Goal: Register for event/course

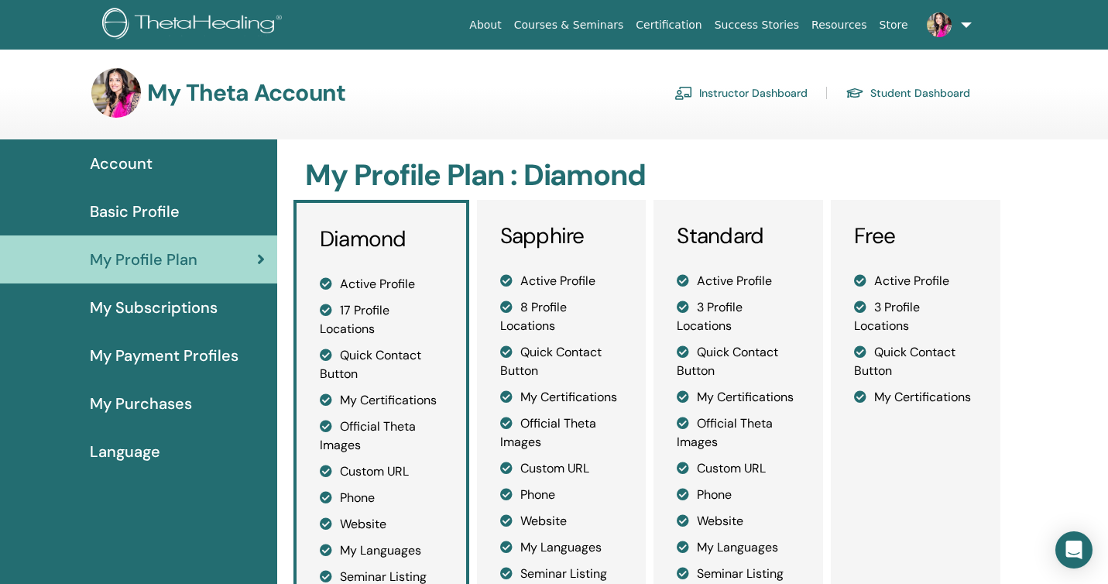
click at [149, 307] on span "My Subscriptions" at bounding box center [154, 307] width 128 height 23
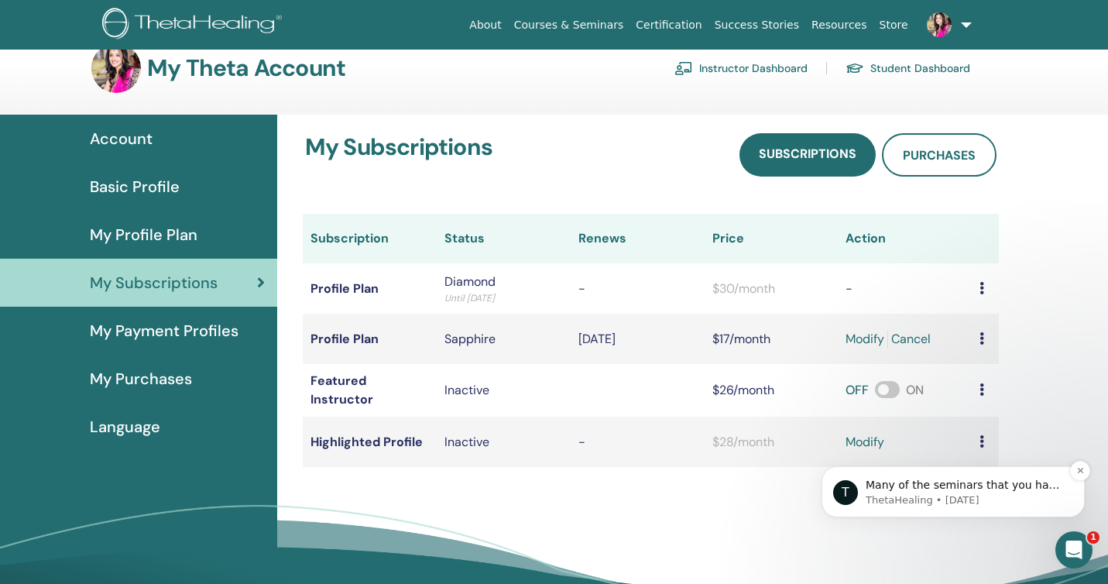
click at [982, 484] on p "Many of the seminars that you have taken would have required for you to have ta…" at bounding box center [966, 485] width 200 height 15
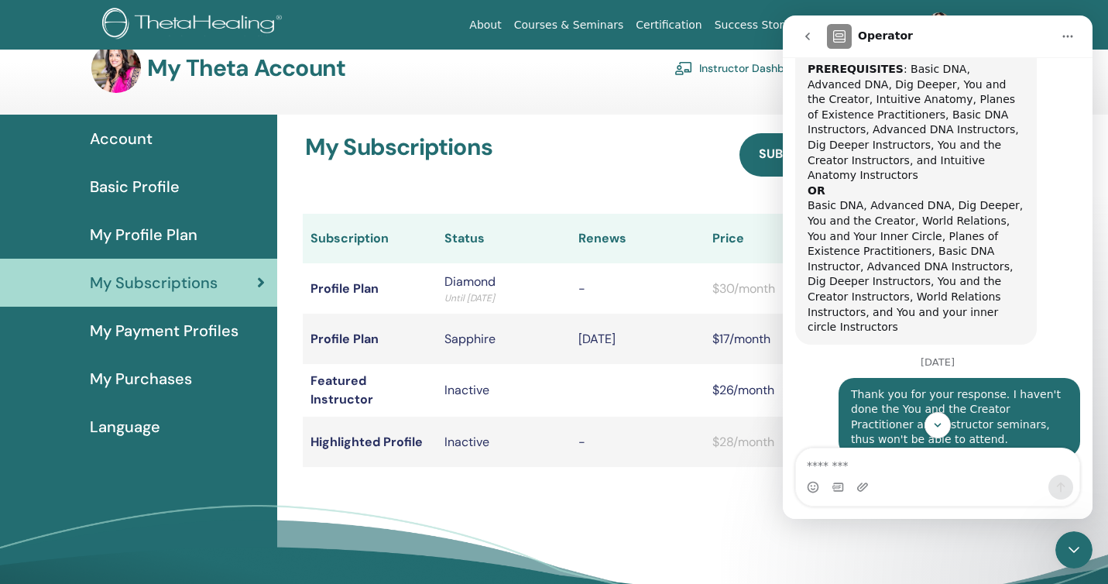
scroll to position [1781, 0]
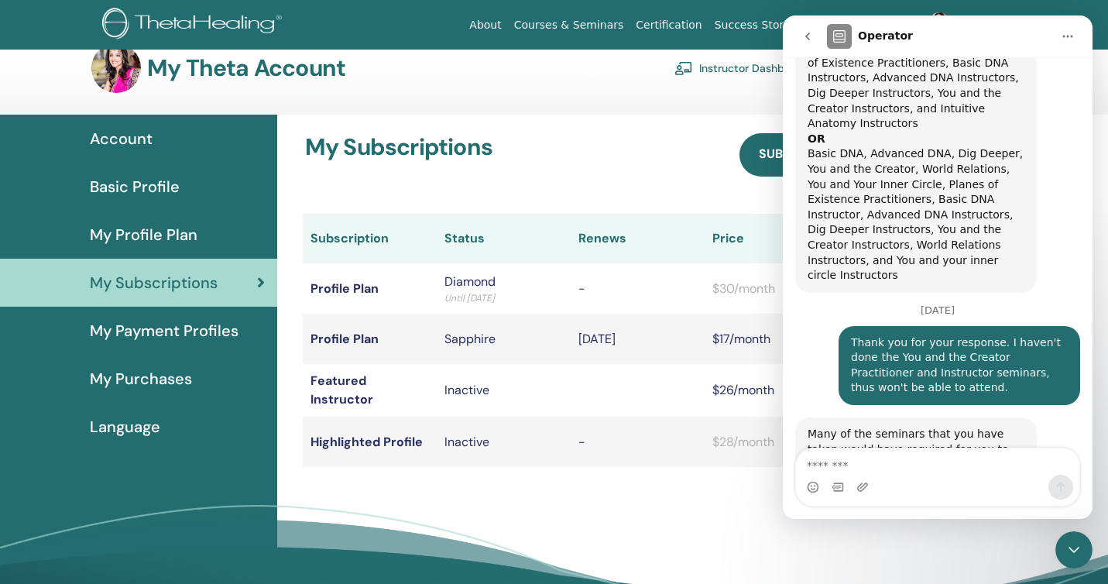
click at [822, 462] on textarea "Message…" at bounding box center [937, 461] width 283 height 26
type textarea "*"
click at [887, 468] on textarea "**********" at bounding box center [937, 461] width 283 height 26
click at [970, 471] on textarea "**********" at bounding box center [937, 461] width 283 height 26
type textarea "**********"
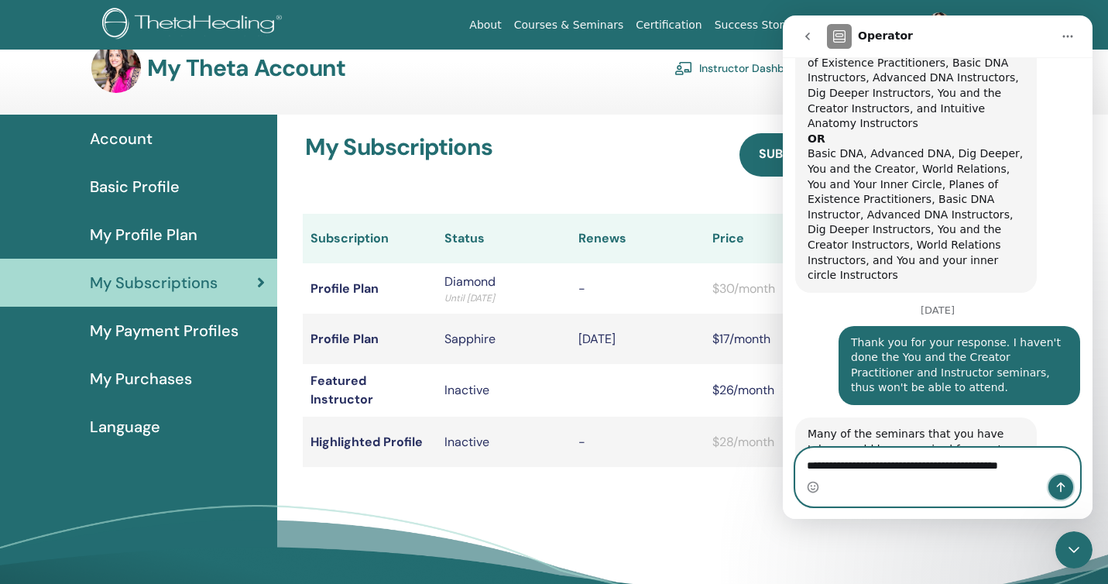
click at [1063, 486] on icon "Send a message…" at bounding box center [1061, 487] width 12 height 12
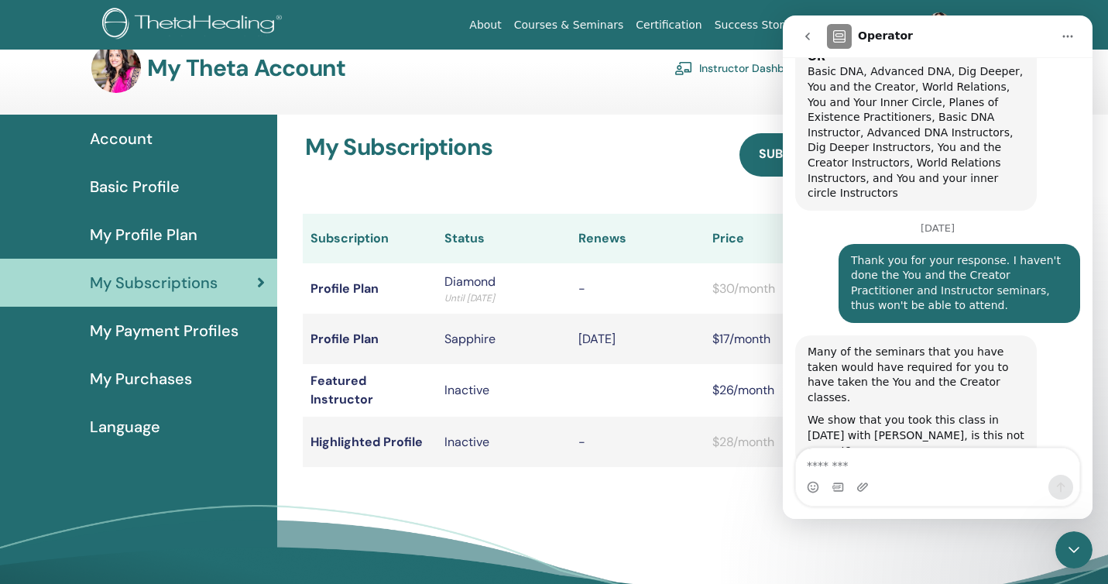
click at [1085, 556] on div "Close Intercom Messenger" at bounding box center [1073, 549] width 37 height 37
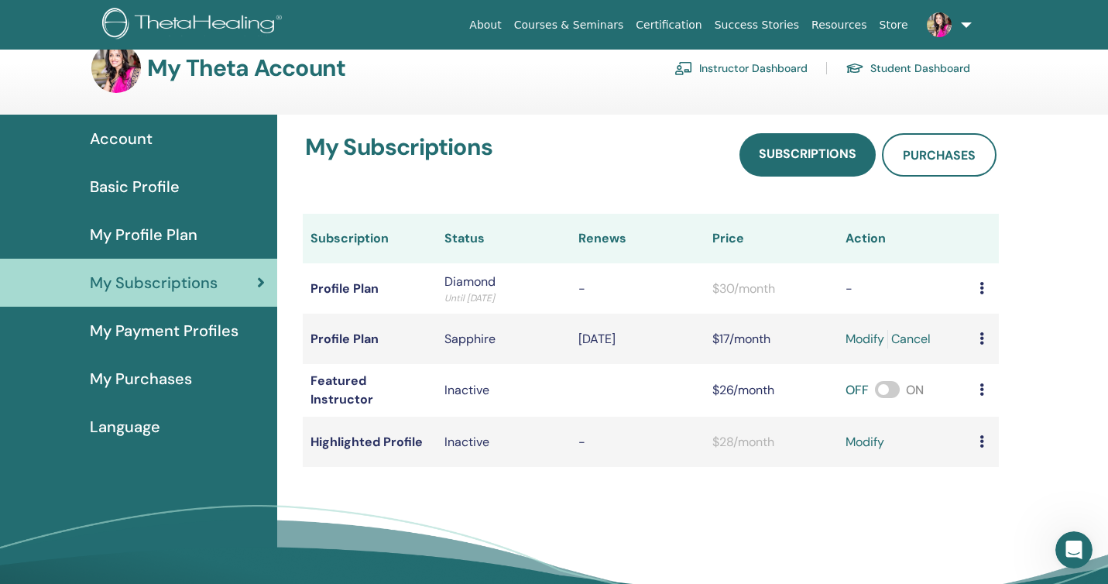
click at [912, 335] on link "Cancel" at bounding box center [910, 339] width 39 height 19
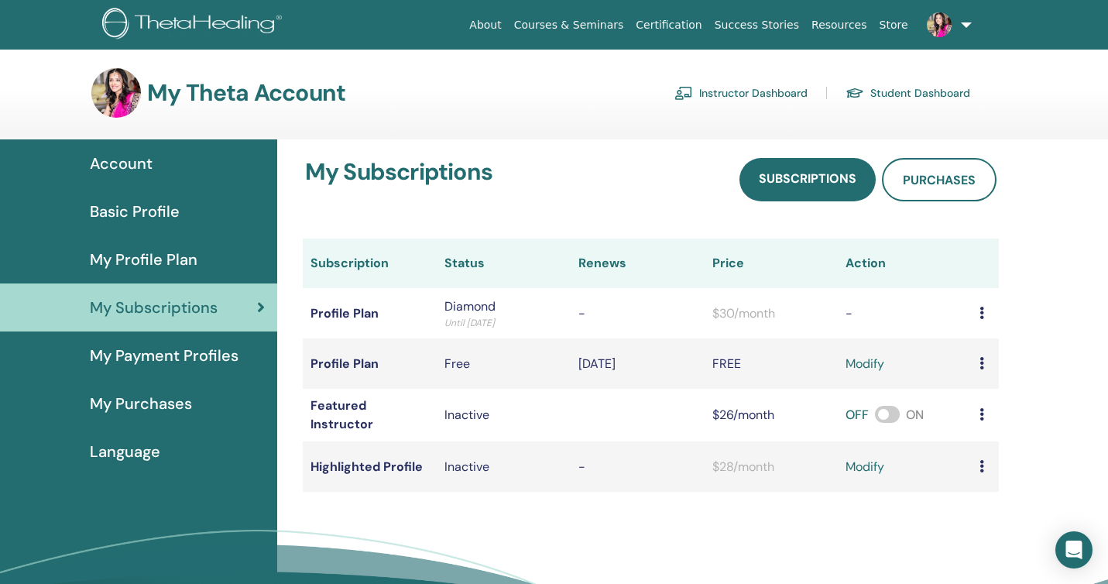
click at [869, 362] on link "modify" at bounding box center [865, 364] width 39 height 19
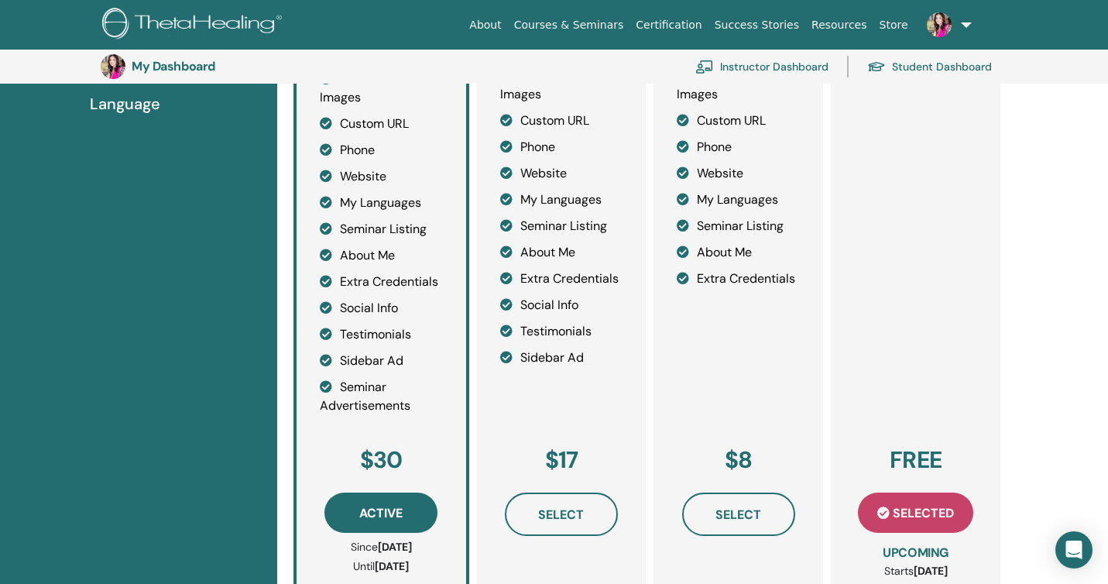
scroll to position [394, 0]
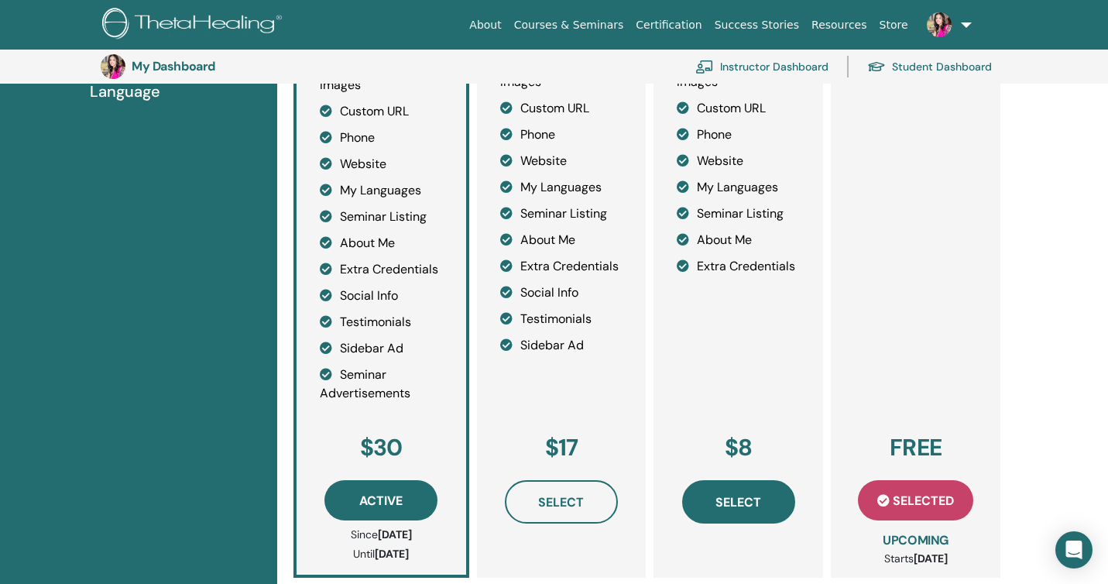
click at [736, 498] on span "Select" at bounding box center [738, 502] width 46 height 16
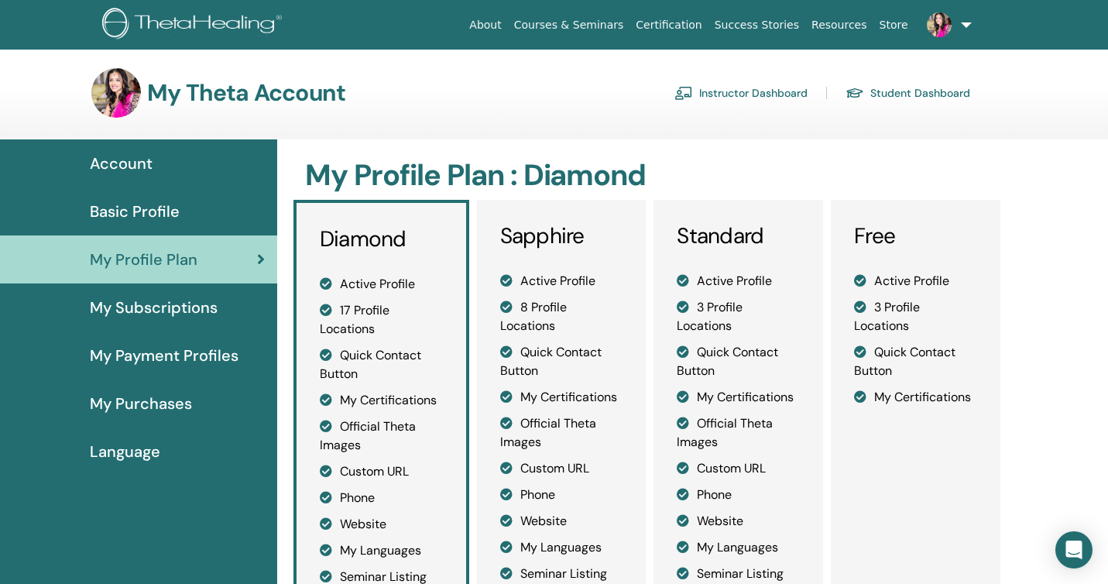
click at [145, 307] on span "My Subscriptions" at bounding box center [154, 307] width 128 height 23
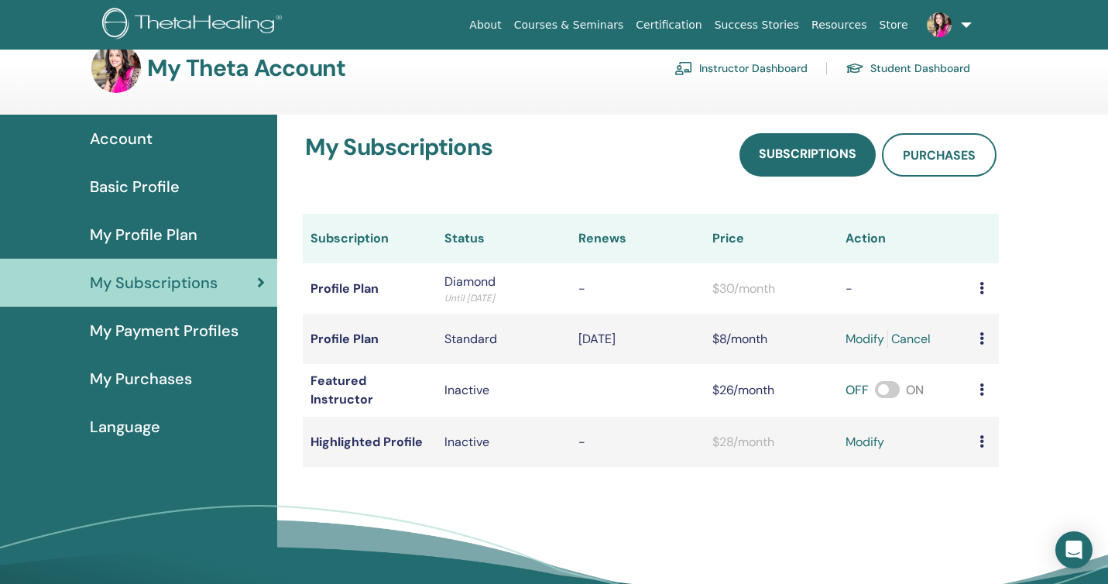
scroll to position [29, 0]
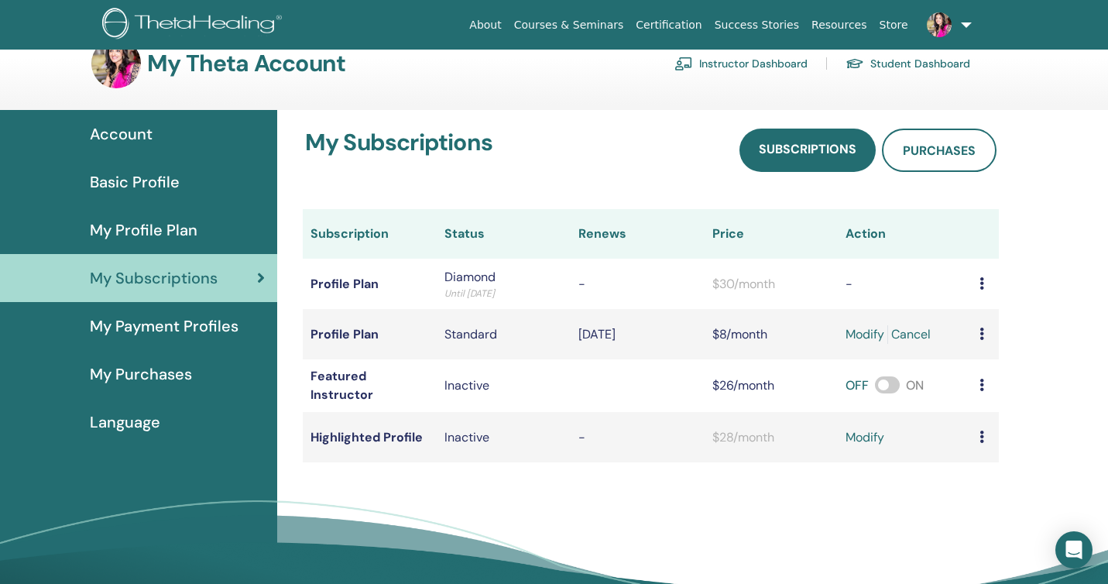
click at [136, 227] on span "My Profile Plan" at bounding box center [144, 229] width 108 height 23
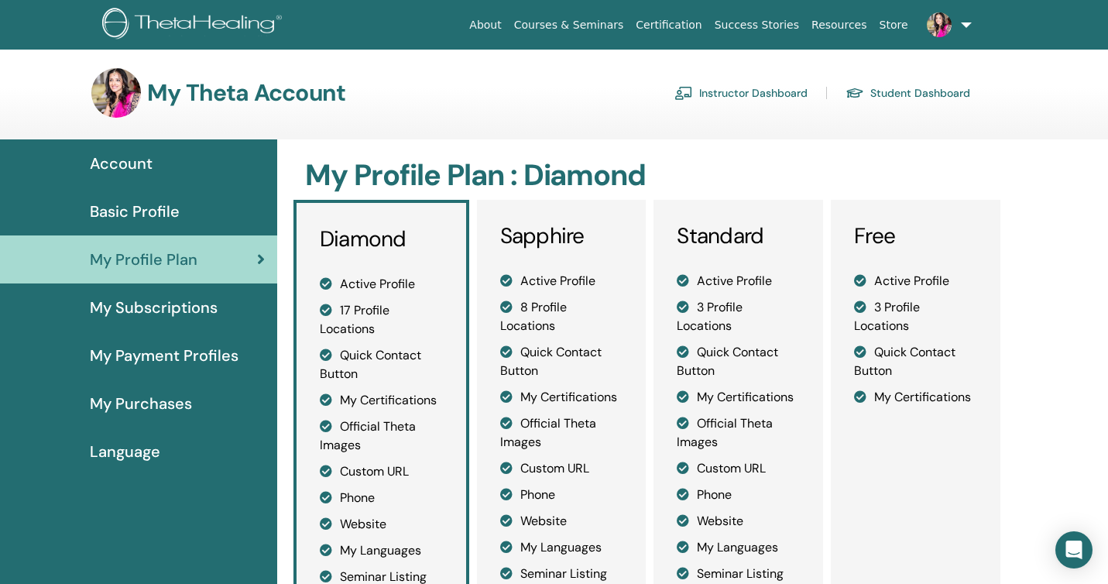
click at [122, 205] on span "Basic Profile" at bounding box center [135, 211] width 90 height 23
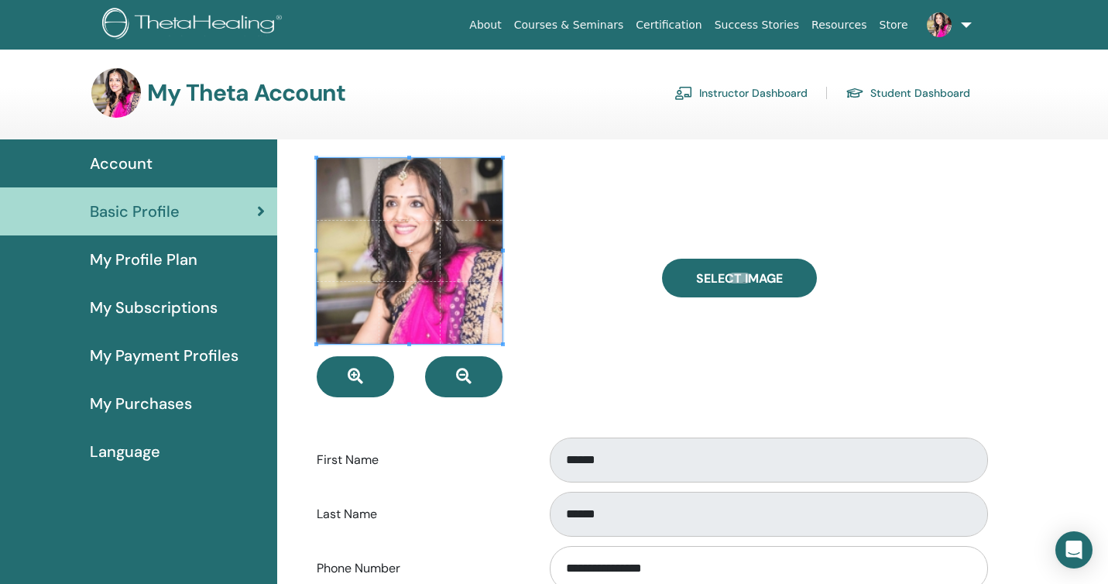
click at [129, 160] on span "Account" at bounding box center [121, 163] width 63 height 23
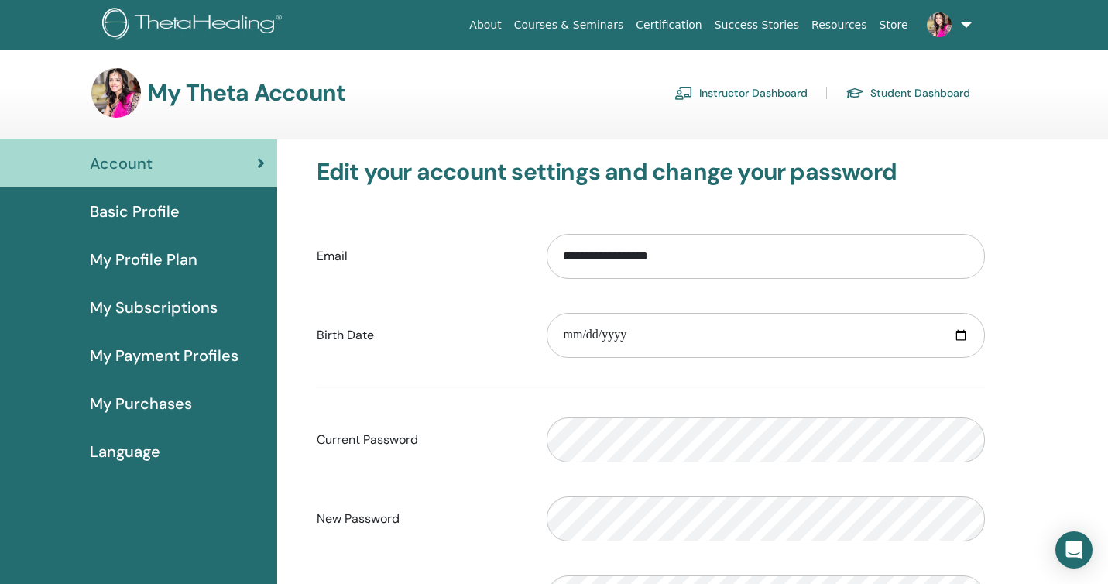
click at [148, 355] on span "My Payment Profiles" at bounding box center [164, 355] width 149 height 23
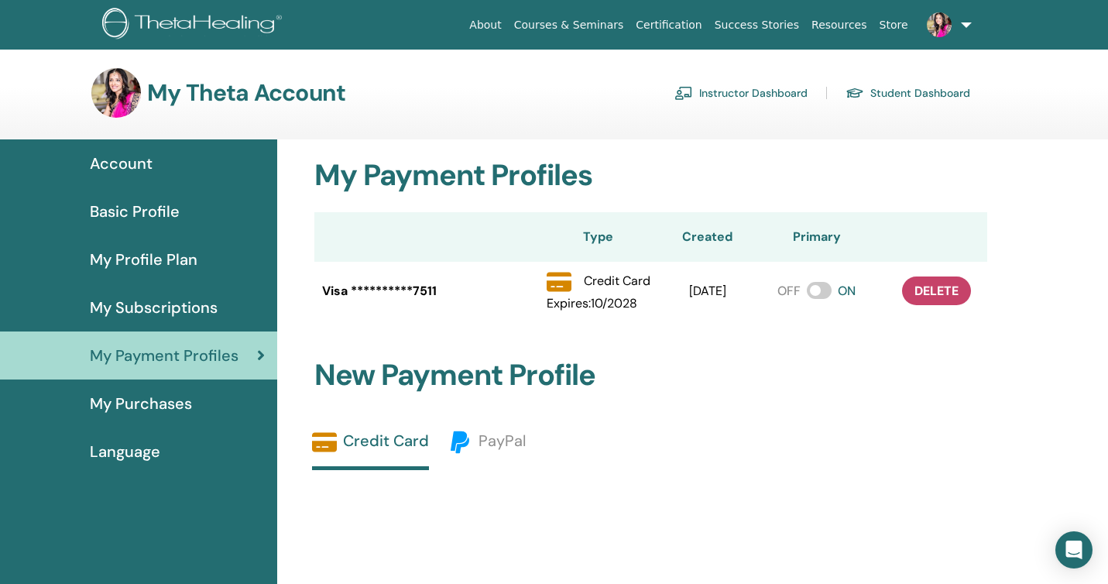
click at [135, 405] on span "My Purchases" at bounding box center [141, 403] width 102 height 23
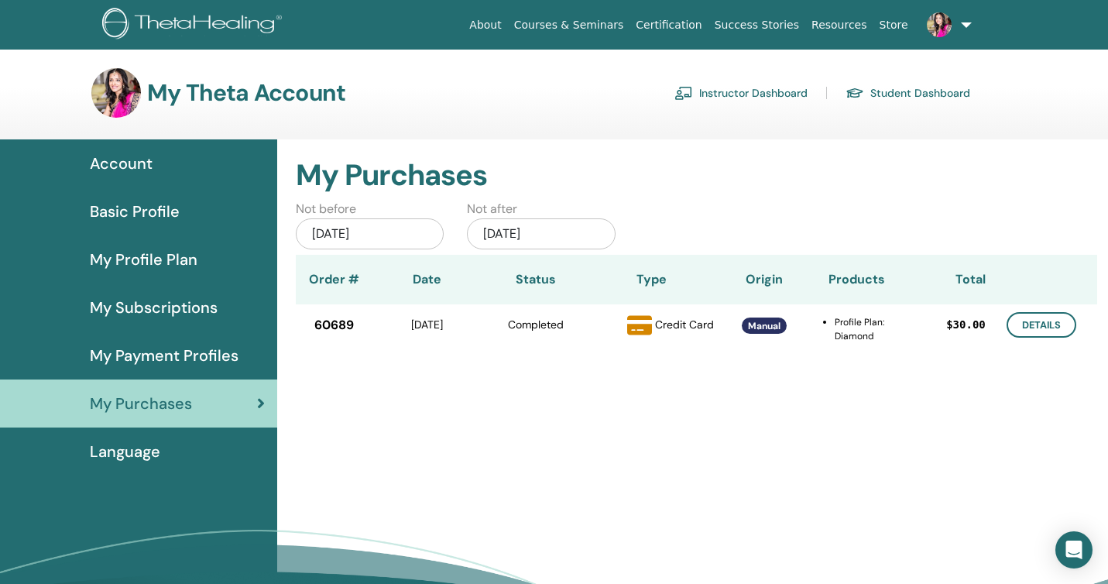
click at [122, 257] on span "My Profile Plan" at bounding box center [144, 259] width 108 height 23
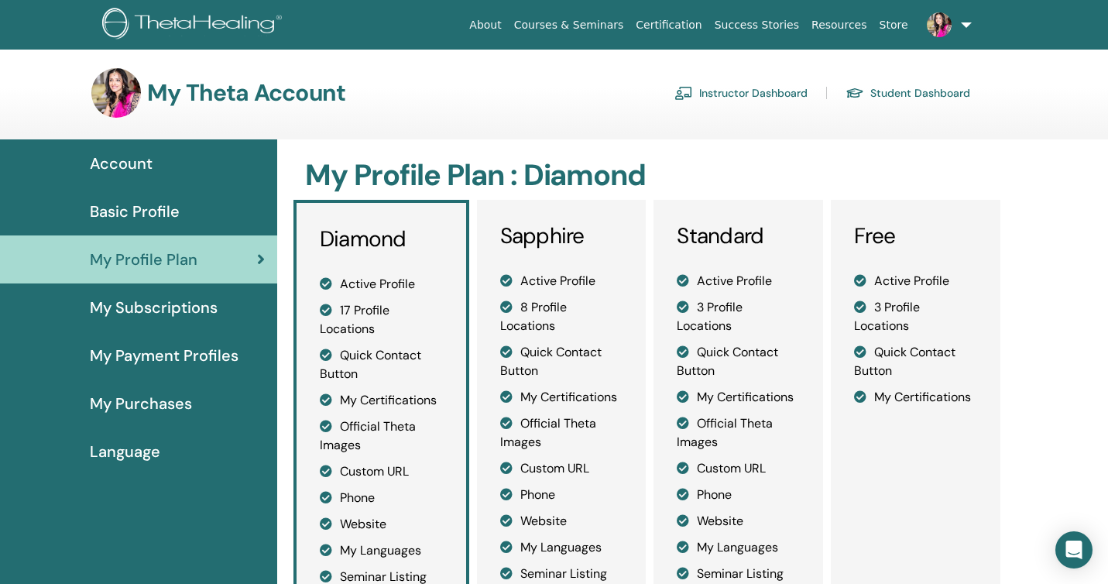
click at [149, 307] on span "My Subscriptions" at bounding box center [154, 307] width 128 height 23
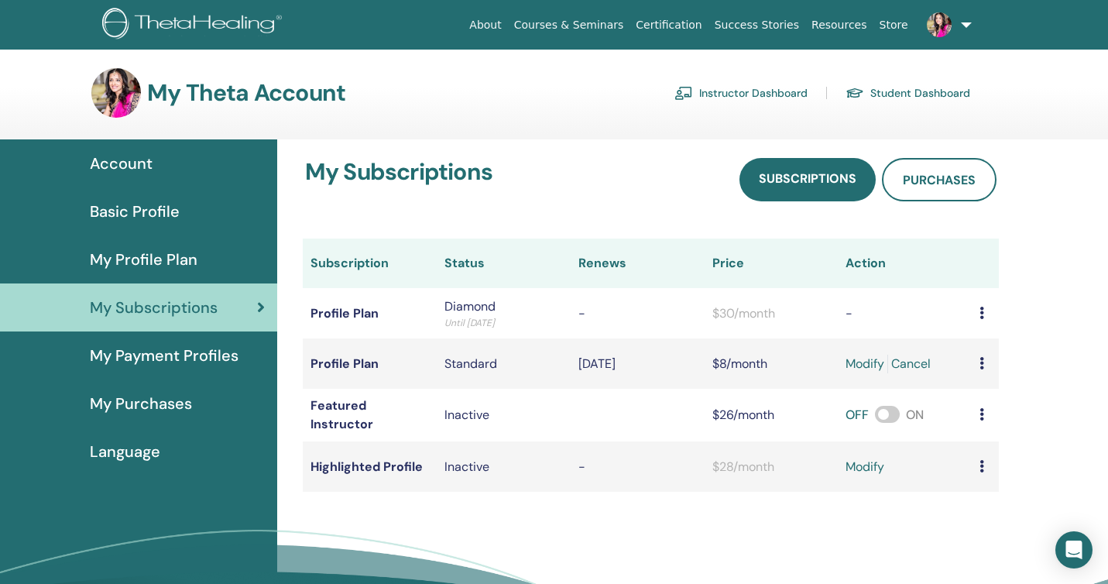
click at [162, 355] on span "My Payment Profiles" at bounding box center [164, 355] width 149 height 23
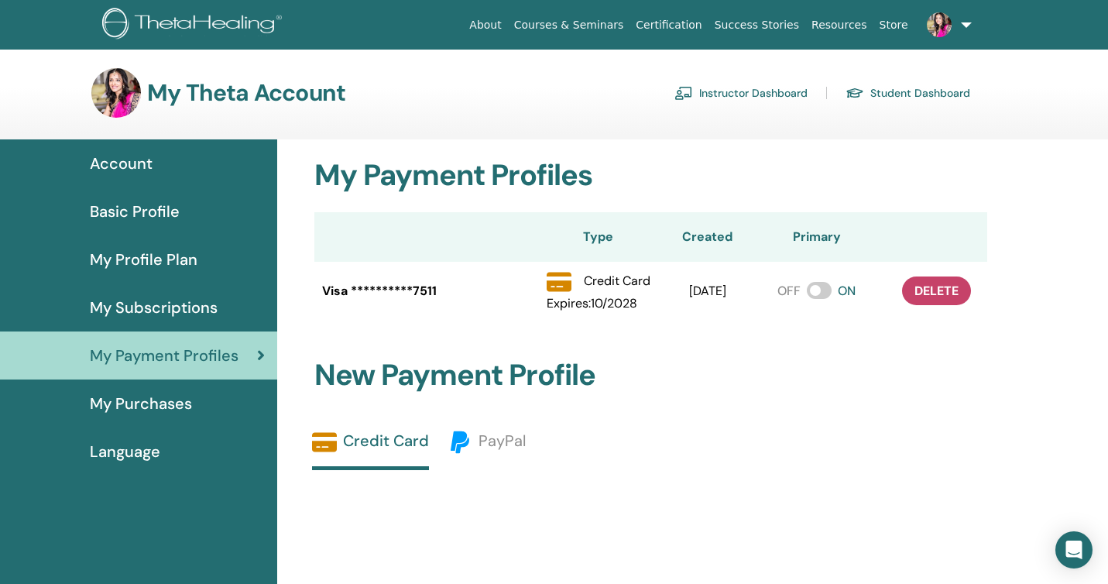
click at [136, 162] on span "Account" at bounding box center [121, 163] width 63 height 23
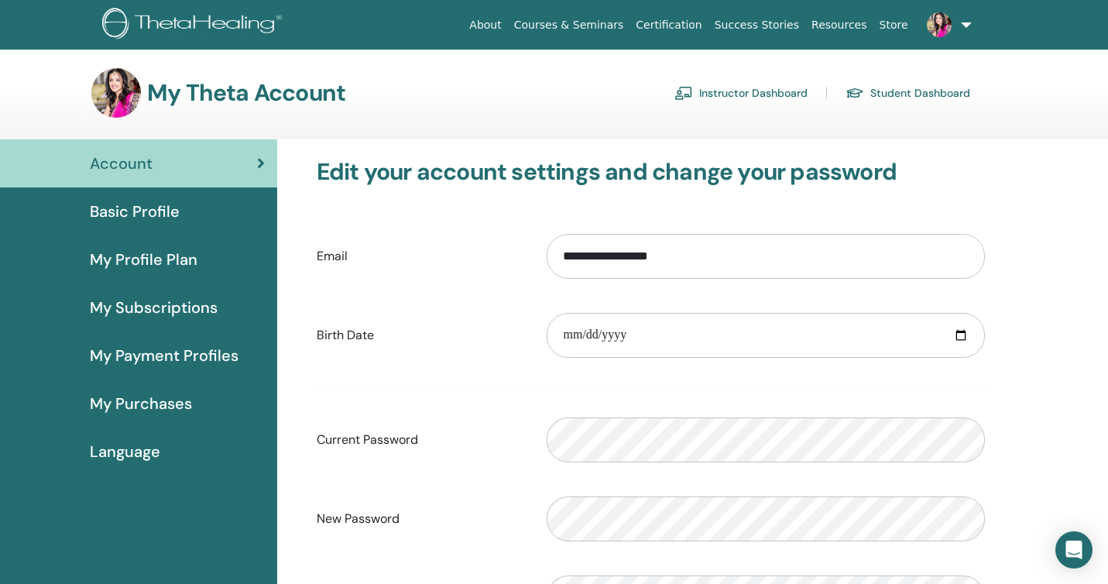
click at [147, 262] on span "My Profile Plan" at bounding box center [144, 259] width 108 height 23
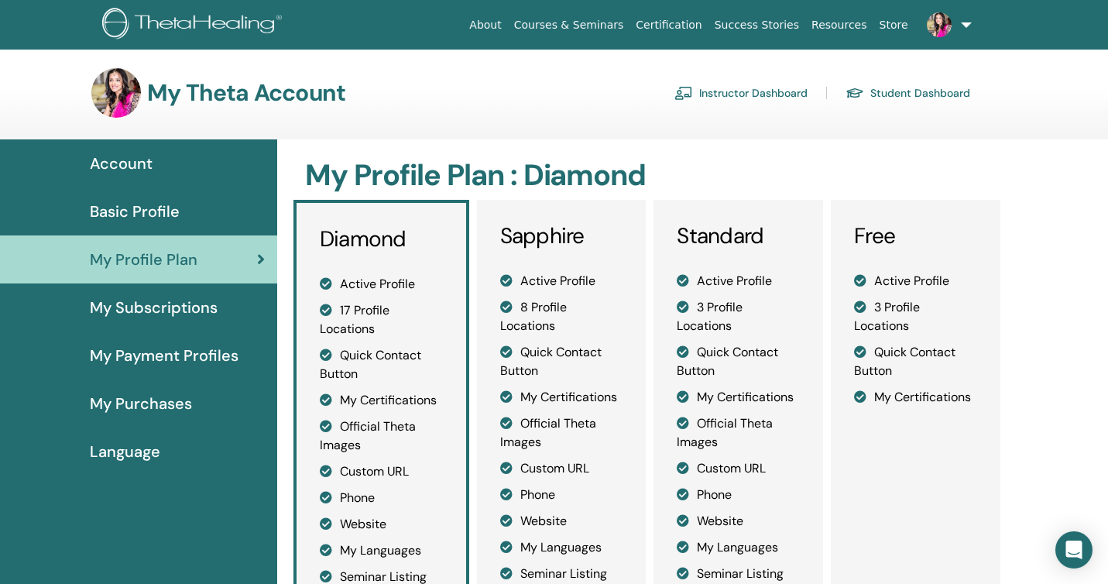
click at [966, 25] on link at bounding box center [946, 25] width 63 height 50
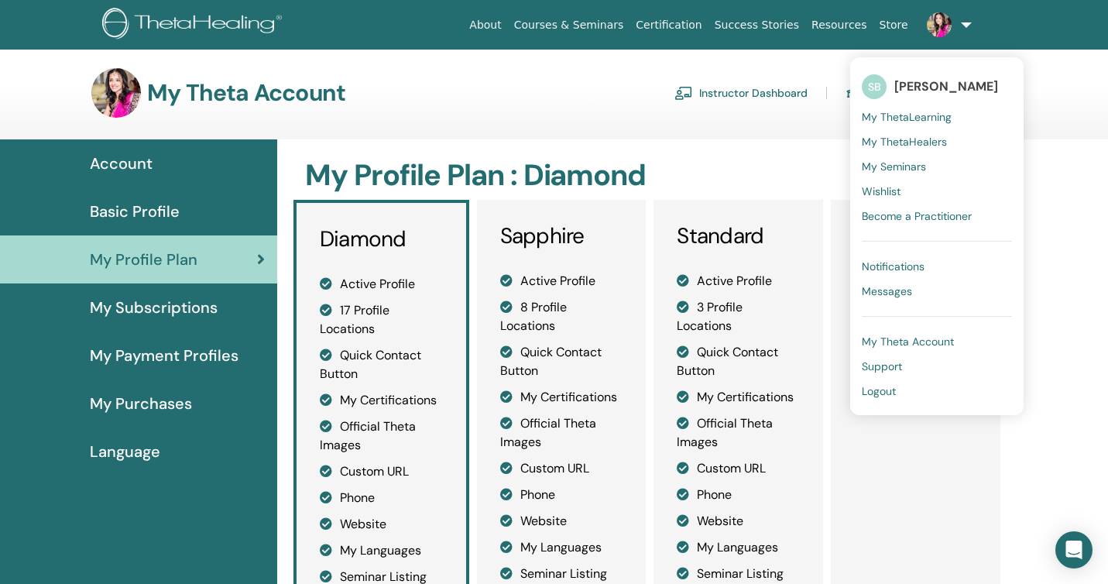
click at [897, 341] on span "My Theta Account" at bounding box center [908, 342] width 92 height 14
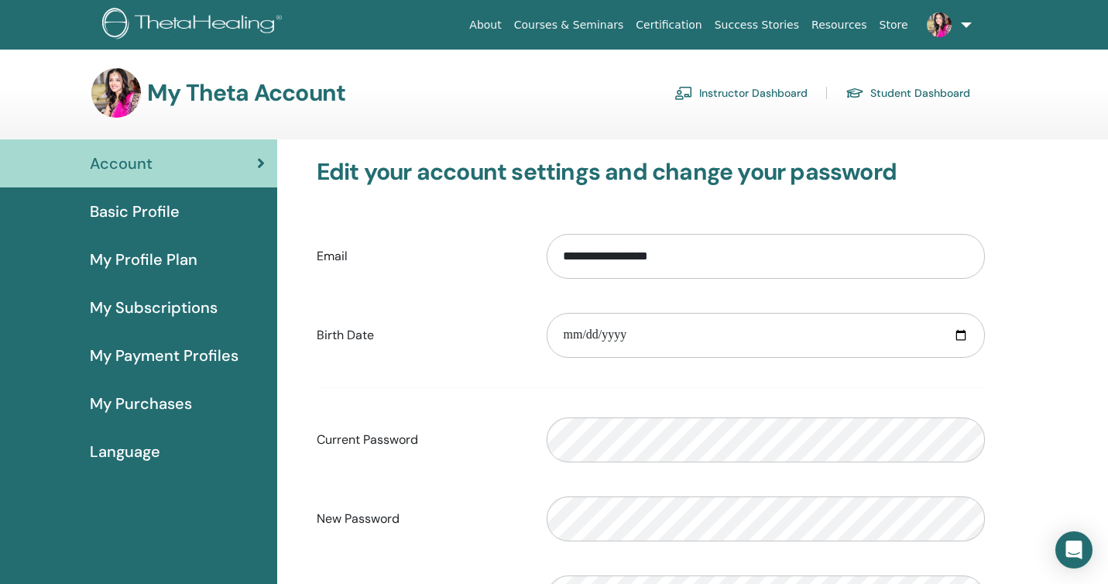
click at [966, 24] on link at bounding box center [946, 25] width 63 height 50
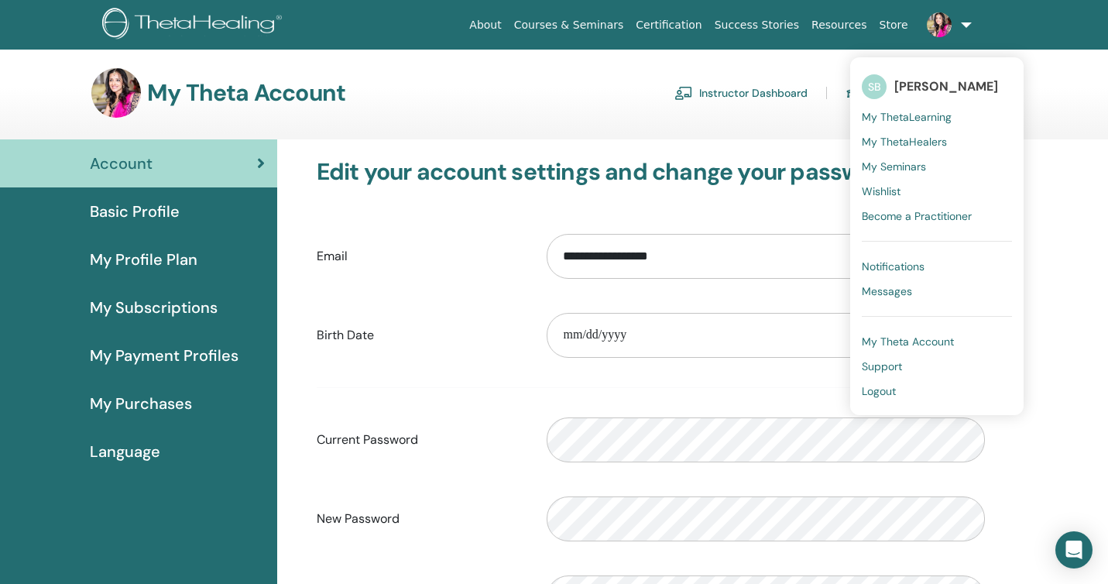
click at [925, 339] on span "My Theta Account" at bounding box center [908, 342] width 92 height 14
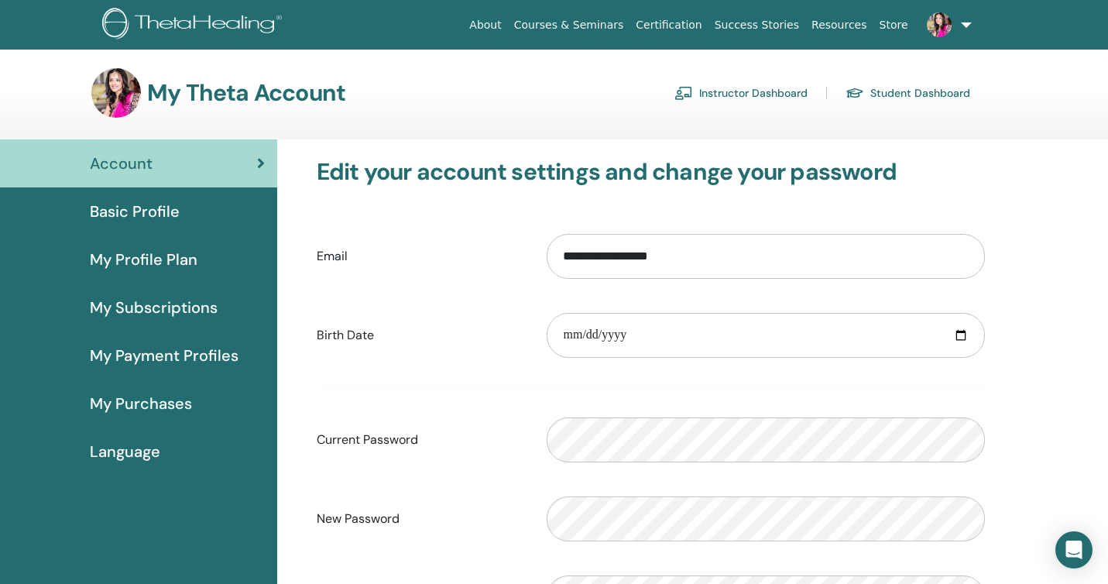
click at [507, 22] on link "About" at bounding box center [485, 25] width 44 height 29
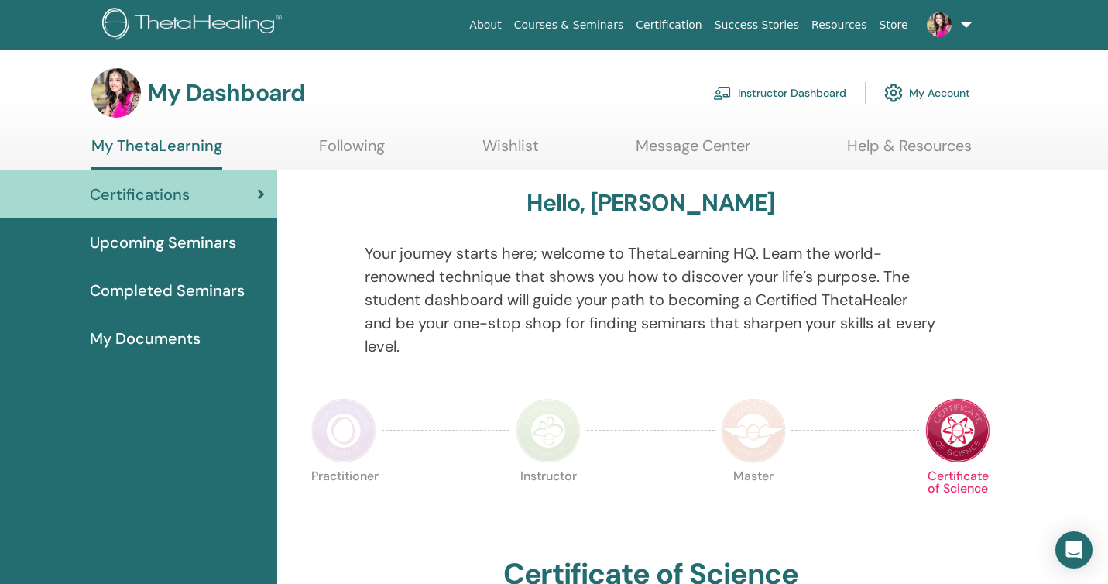
click at [512, 146] on link "Wishlist" at bounding box center [510, 151] width 57 height 30
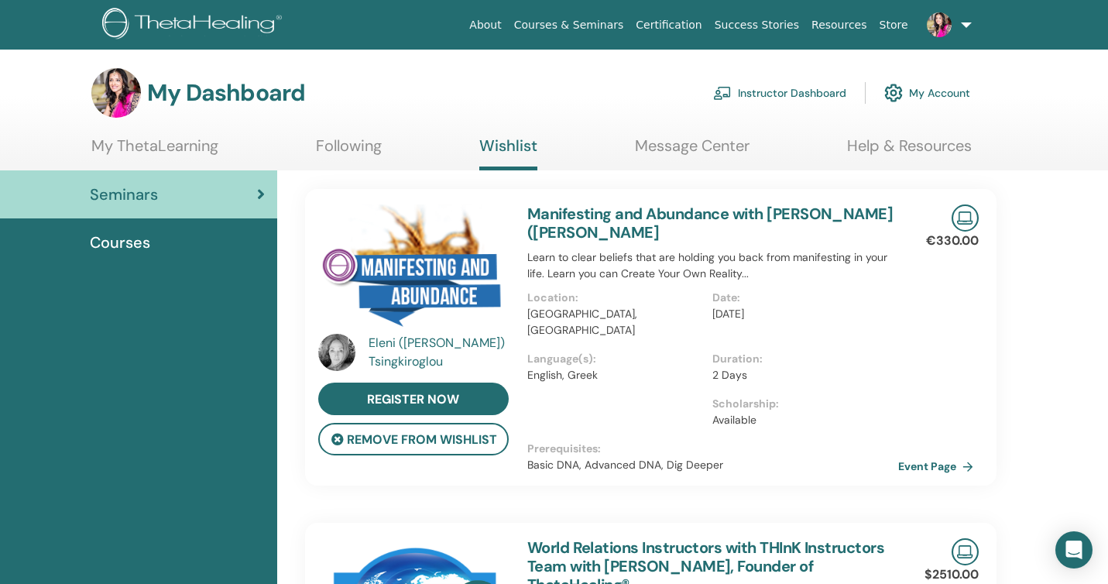
click at [900, 88] on img at bounding box center [893, 93] width 19 height 26
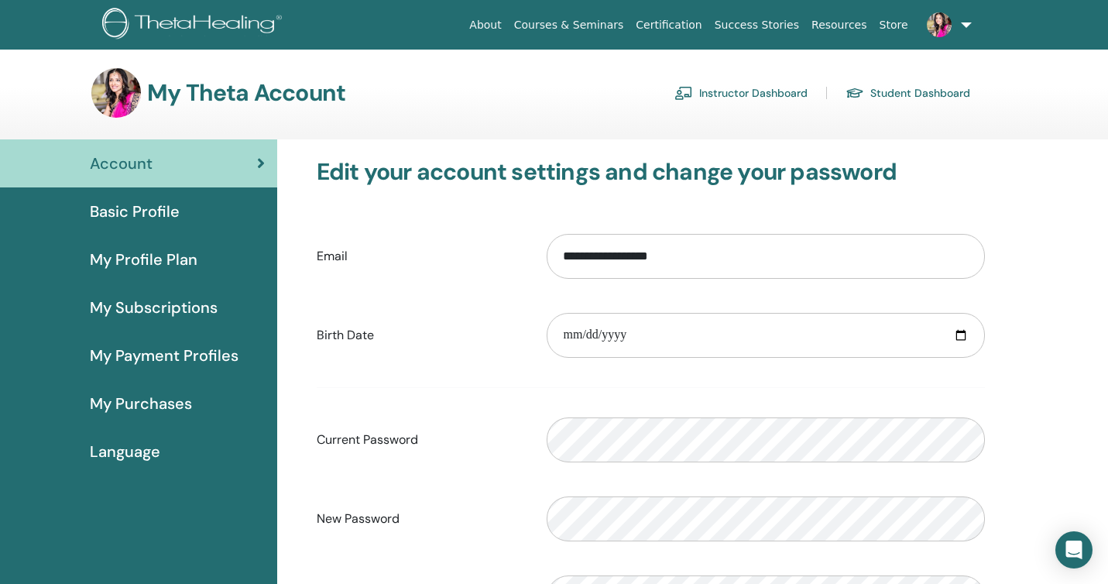
click at [179, 301] on span "My Subscriptions" at bounding box center [154, 307] width 128 height 23
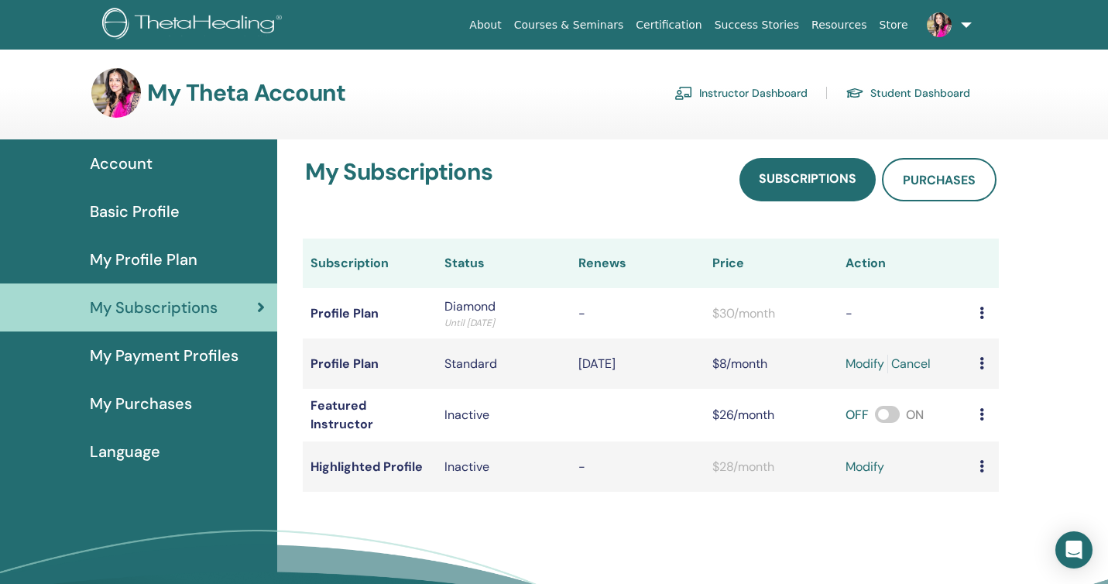
click at [117, 163] on span "Account" at bounding box center [121, 163] width 63 height 23
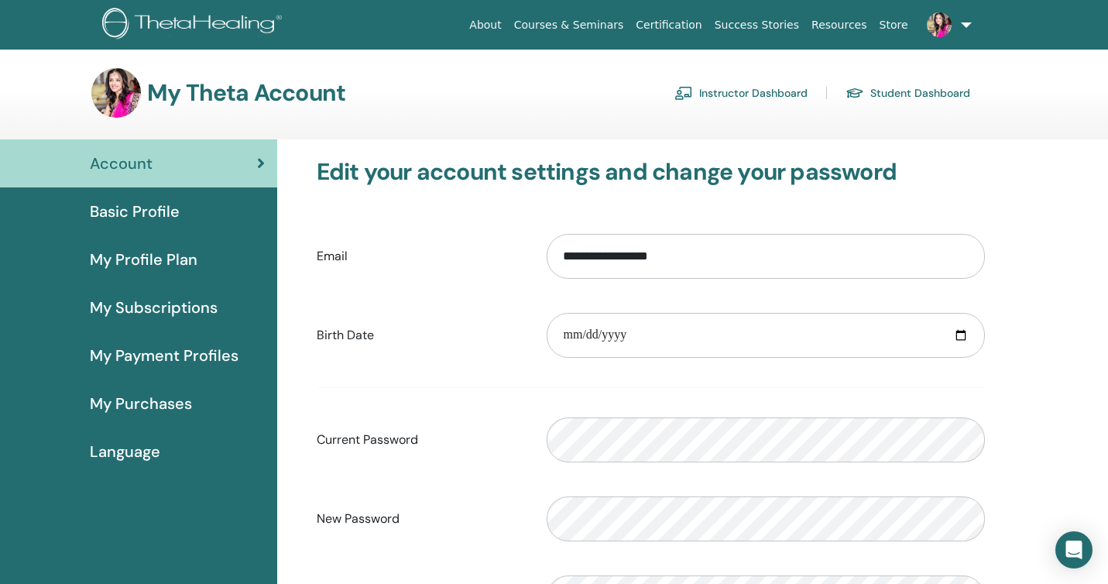
click at [163, 208] on span "Basic Profile" at bounding box center [135, 211] width 90 height 23
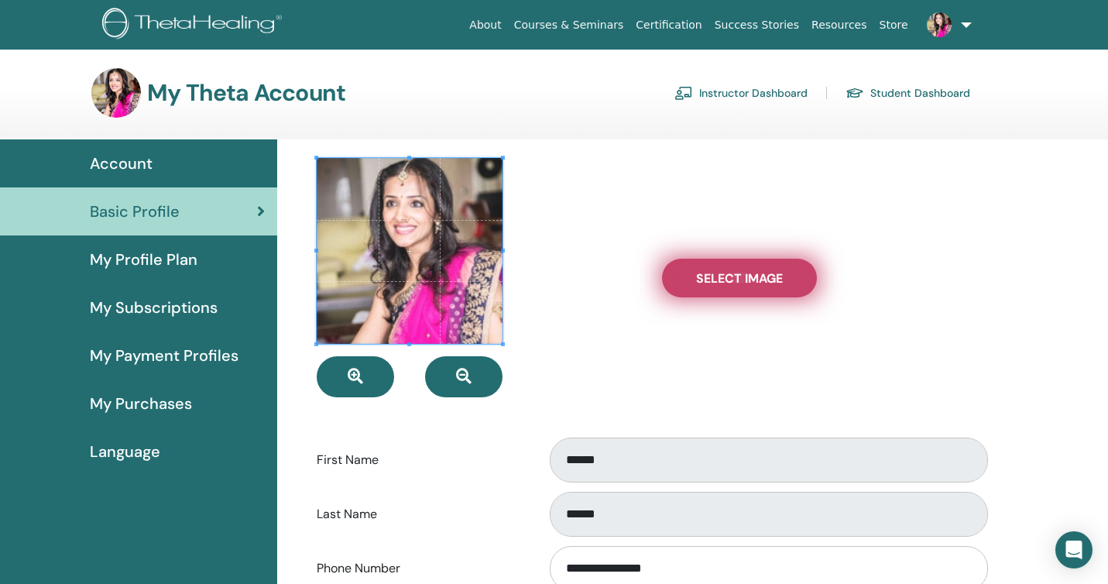
click at [734, 273] on span "Select Image" at bounding box center [739, 278] width 87 height 16
click at [734, 273] on input "Select Image" at bounding box center [739, 278] width 20 height 11
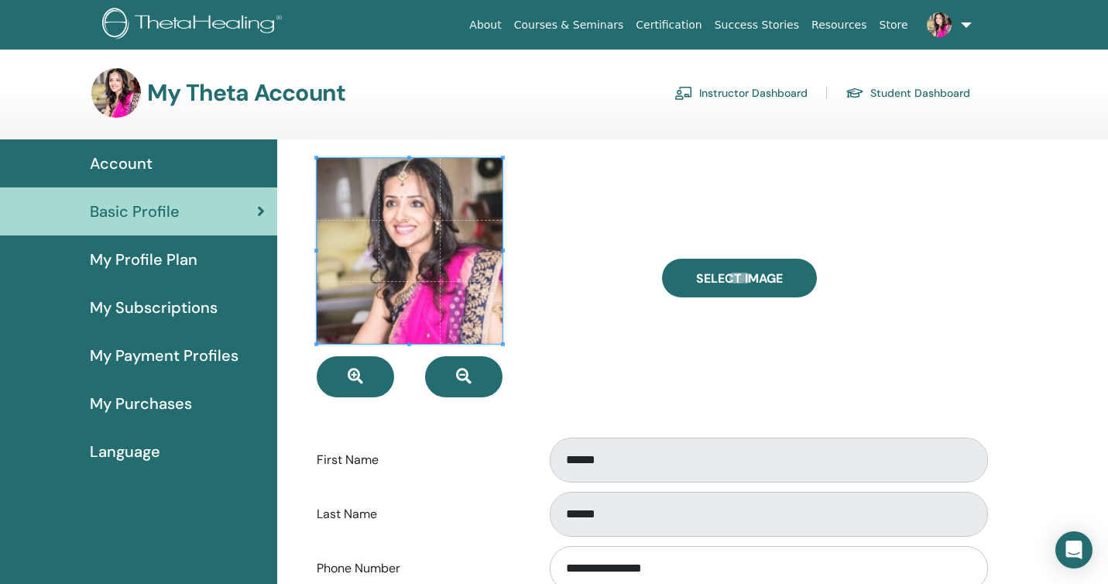
click at [152, 308] on span "My Subscriptions" at bounding box center [154, 307] width 128 height 23
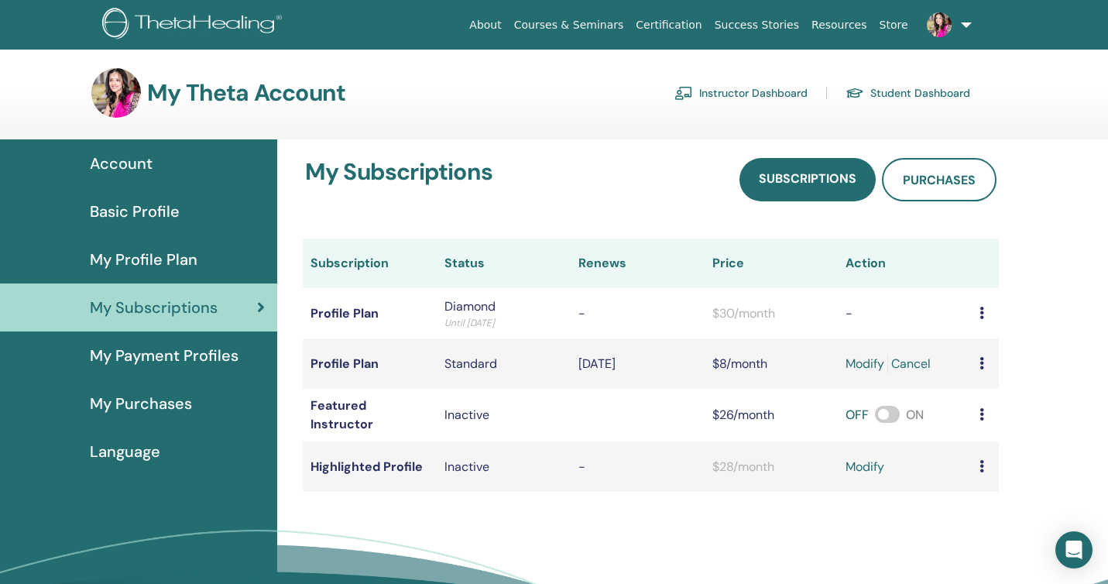
click at [150, 355] on span "My Payment Profiles" at bounding box center [164, 355] width 149 height 23
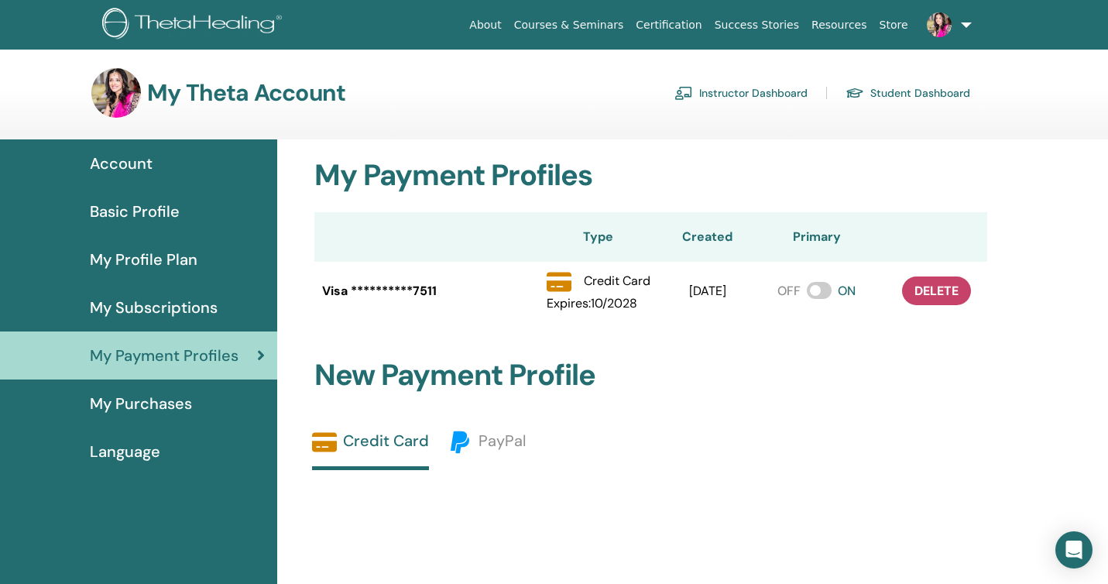
click at [136, 263] on span "My Profile Plan" at bounding box center [144, 259] width 108 height 23
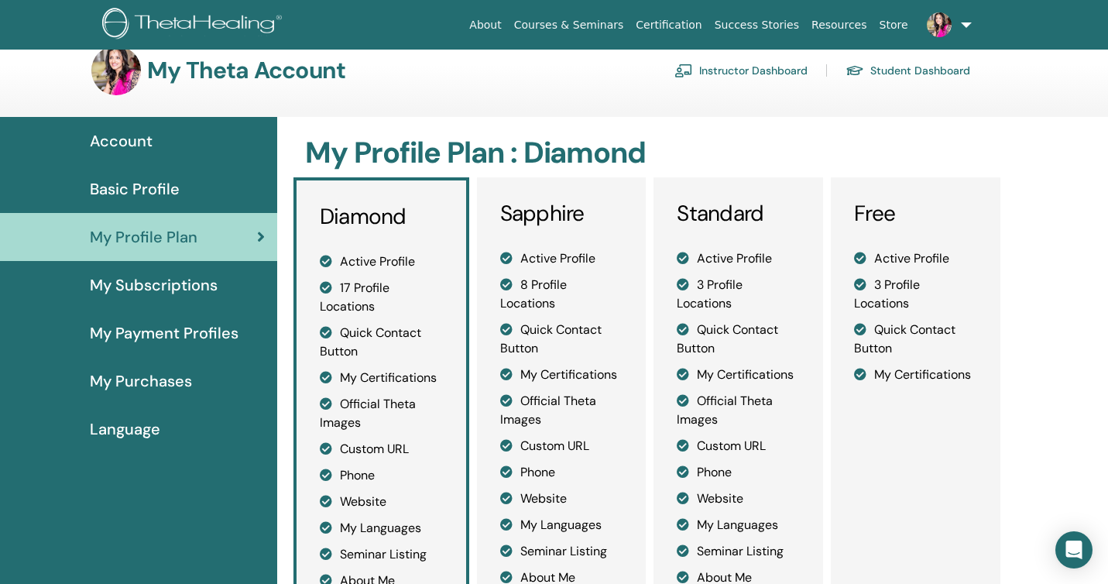
scroll to position [33, 0]
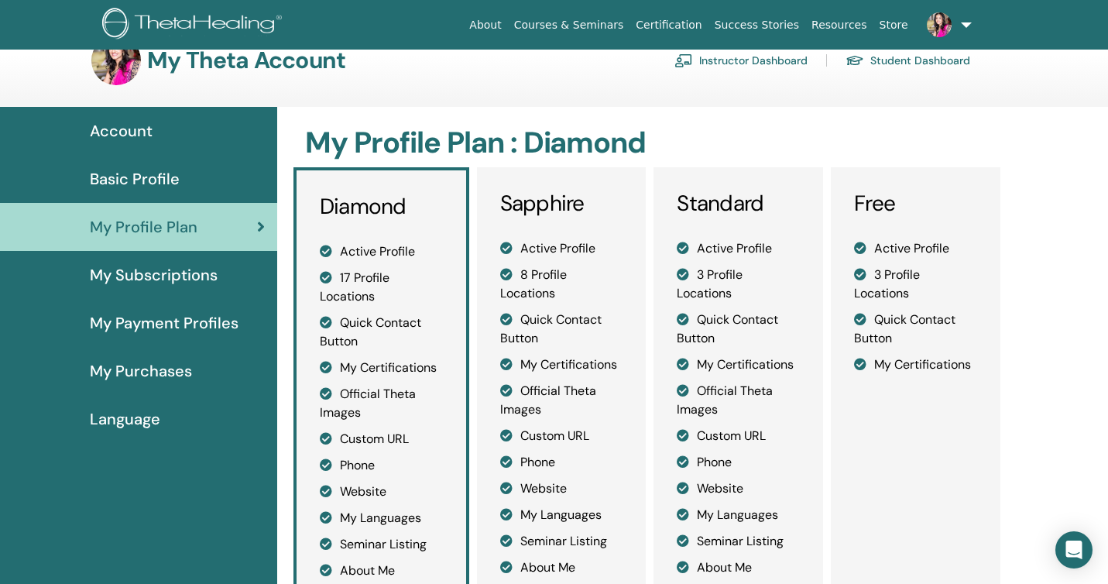
click at [132, 418] on span "Language" at bounding box center [125, 418] width 70 height 23
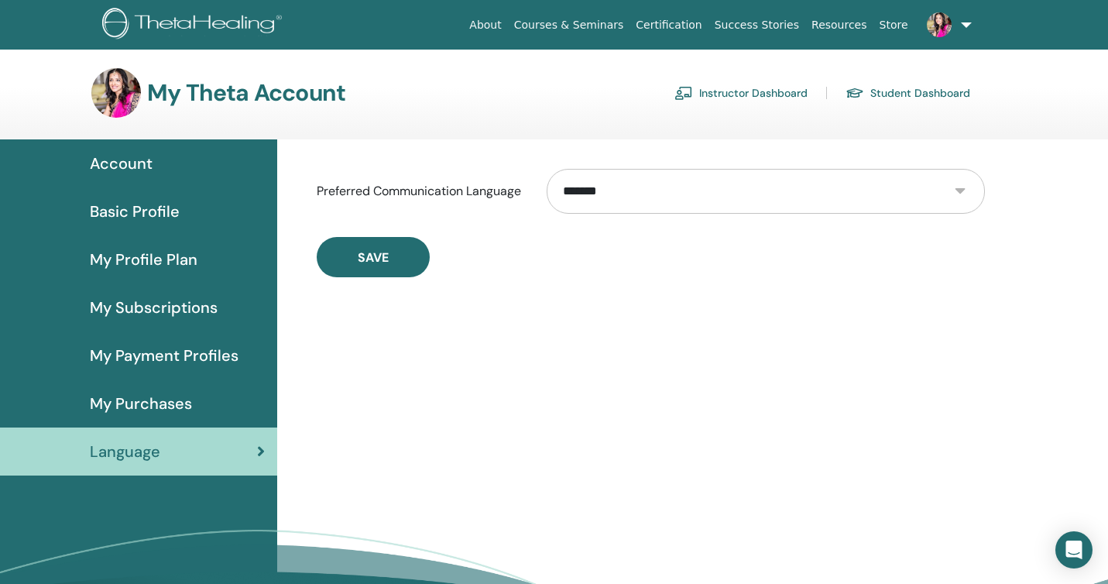
click at [134, 307] on span "My Subscriptions" at bounding box center [154, 307] width 128 height 23
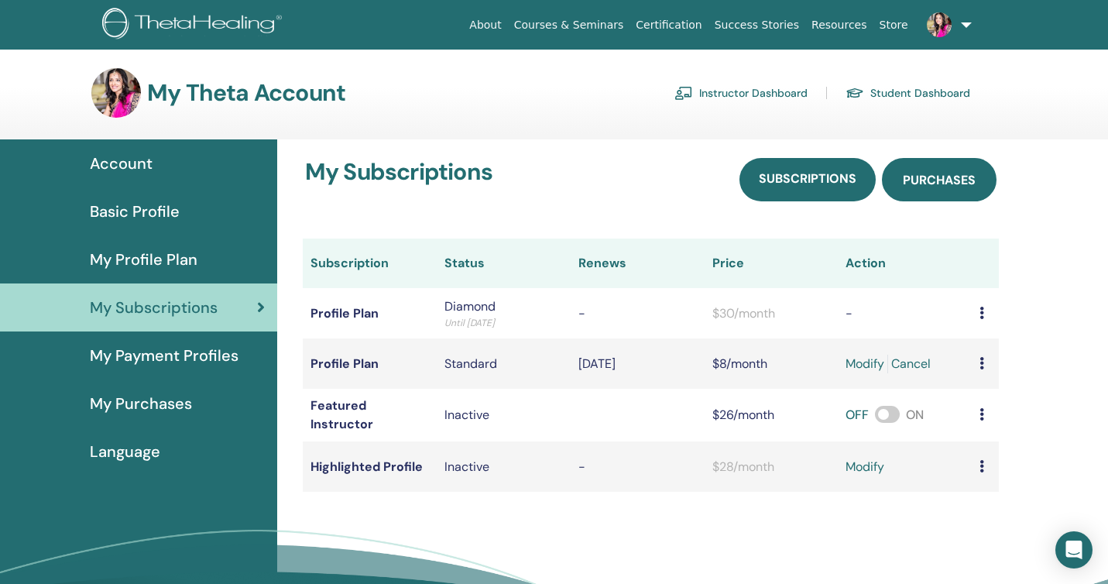
click at [911, 178] on span "Purchases" at bounding box center [939, 180] width 73 height 16
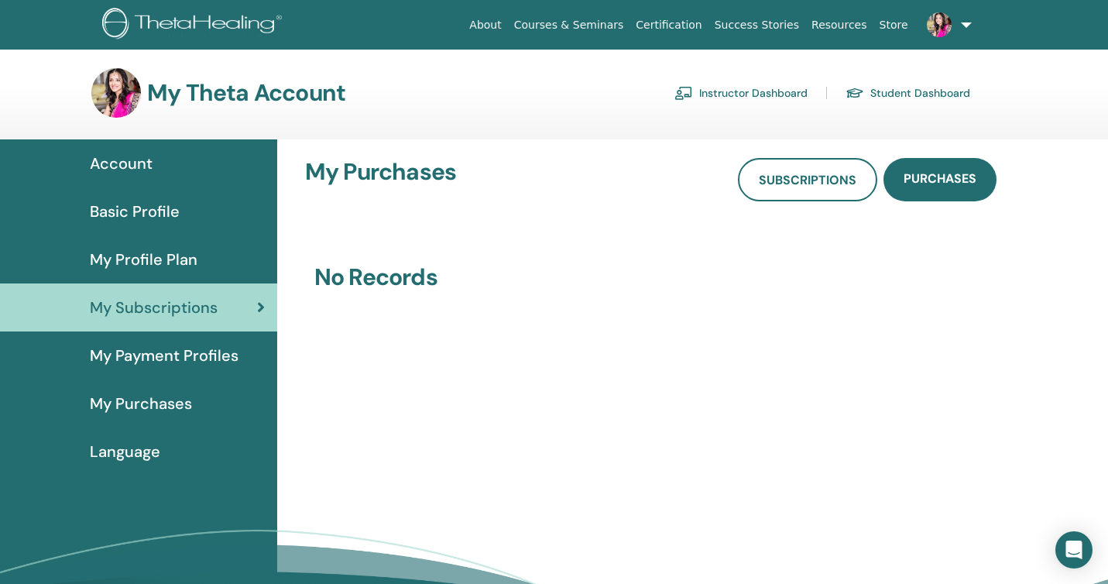
click at [113, 208] on span "Basic Profile" at bounding box center [135, 211] width 90 height 23
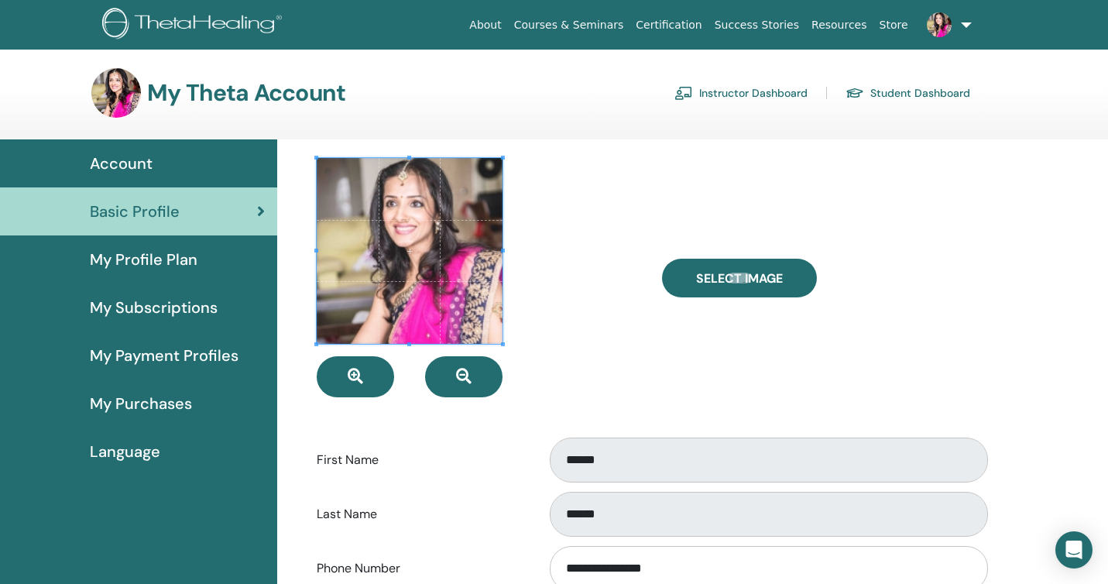
click at [911, 93] on link "Student Dashboard" at bounding box center [908, 93] width 125 height 25
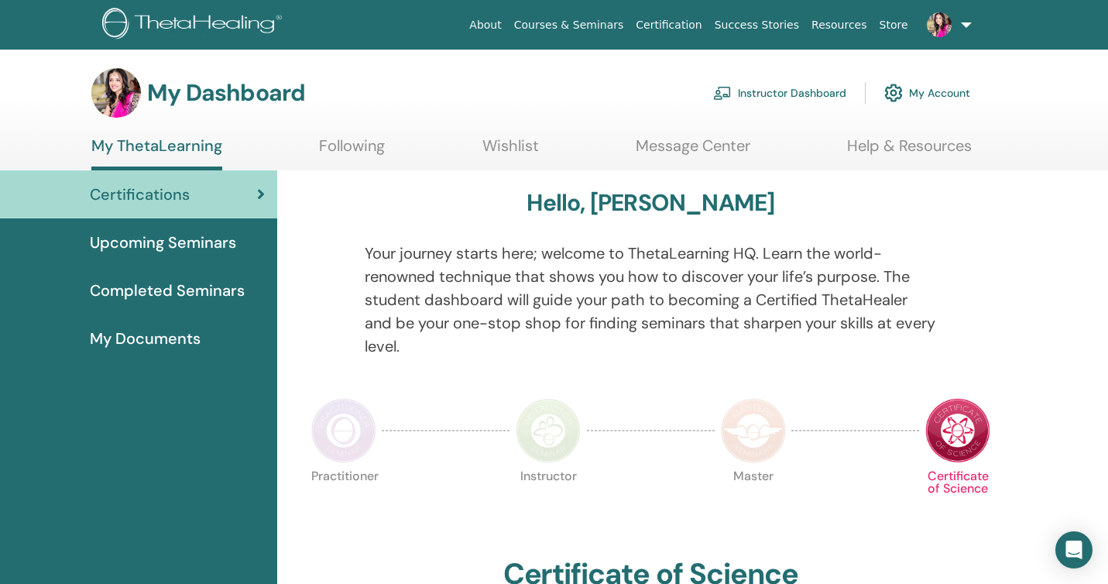
click at [781, 88] on link "Instructor Dashboard" at bounding box center [779, 93] width 133 height 34
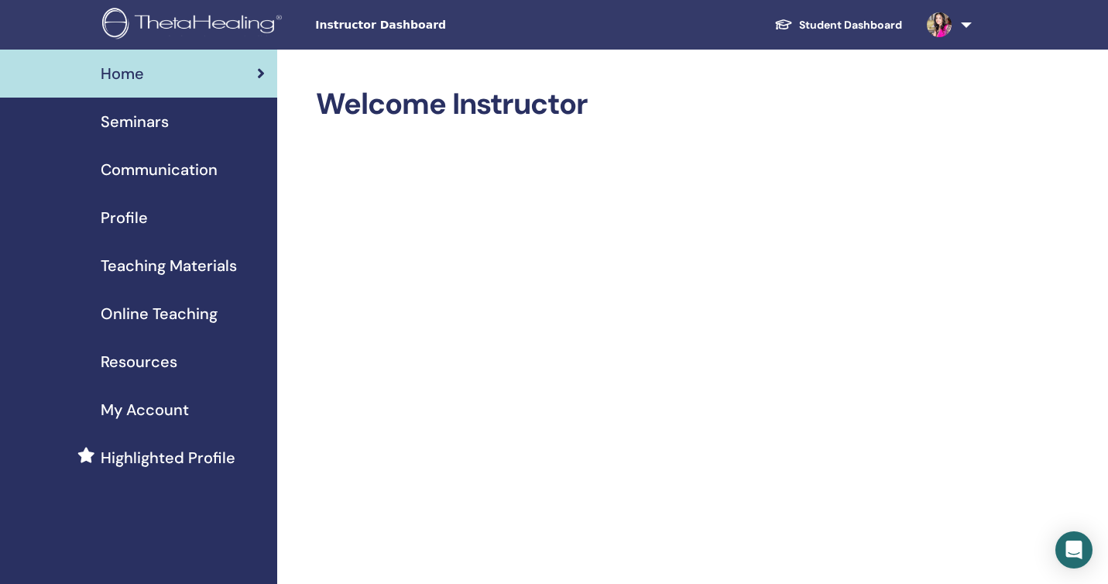
click at [122, 215] on span "Profile" at bounding box center [124, 217] width 47 height 23
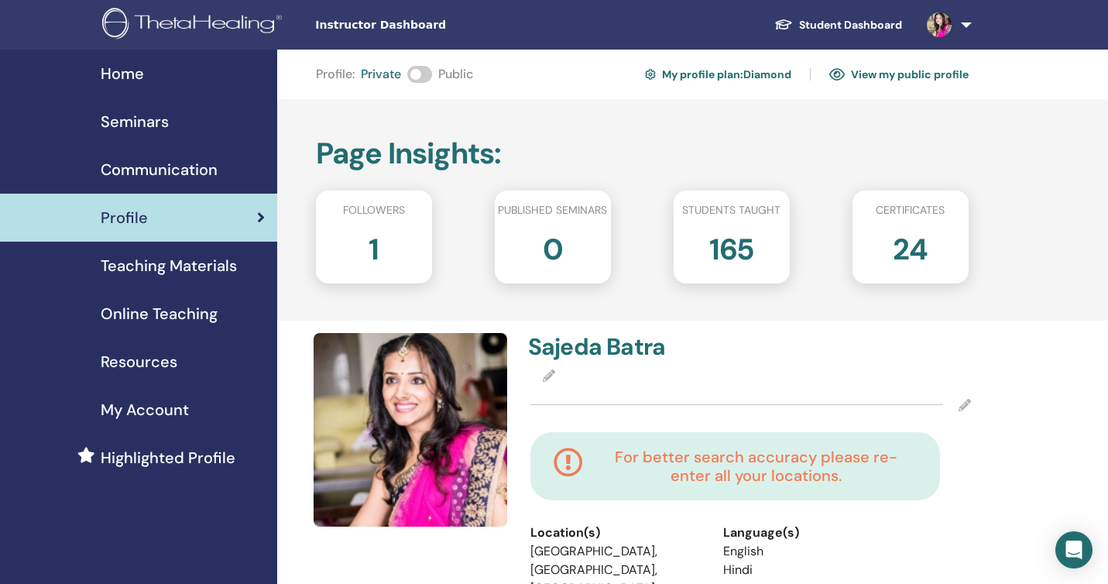
click at [878, 74] on link "View my public profile" at bounding box center [898, 74] width 139 height 25
click at [551, 375] on icon at bounding box center [549, 375] width 12 height 12
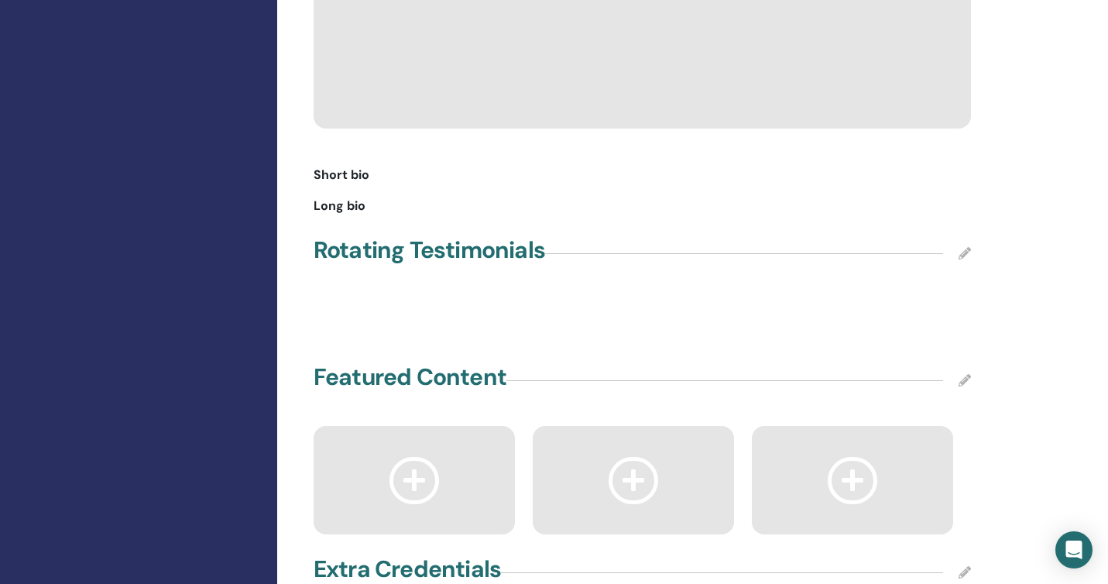
scroll to position [1680, 0]
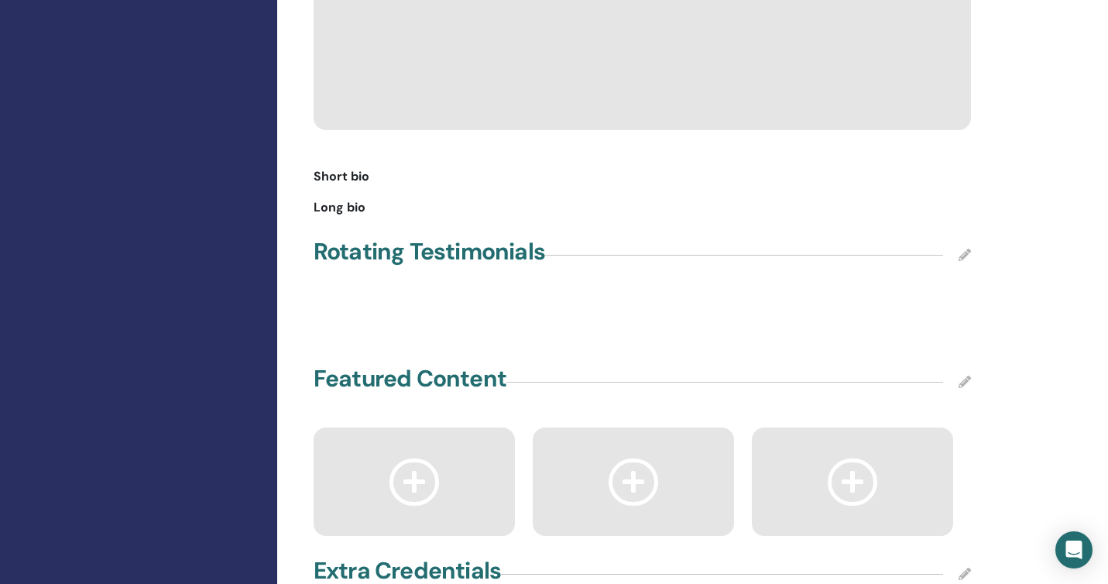
click at [319, 167] on span "Short bio" at bounding box center [342, 176] width 56 height 19
click at [341, 198] on span "Long bio" at bounding box center [340, 207] width 52 height 19
click at [966, 249] on icon at bounding box center [965, 255] width 12 height 12
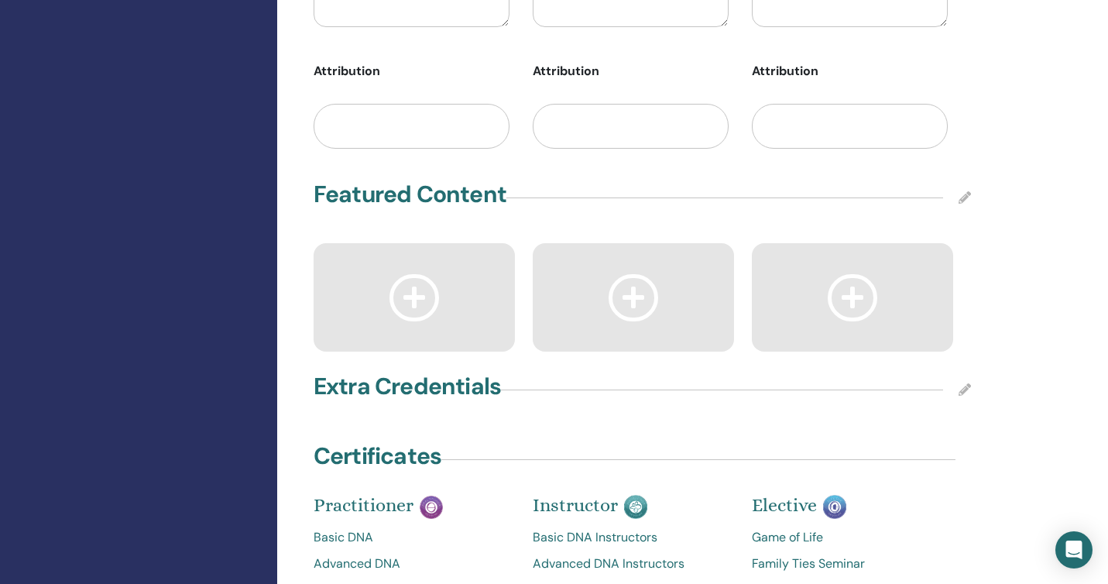
scroll to position [2143, 0]
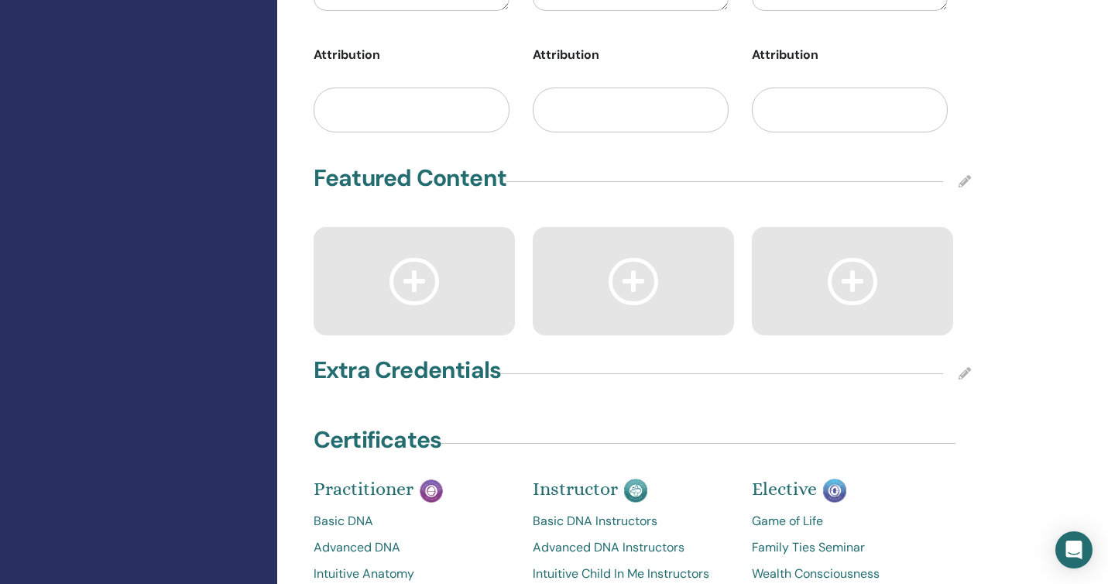
click at [965, 175] on icon at bounding box center [965, 181] width 12 height 12
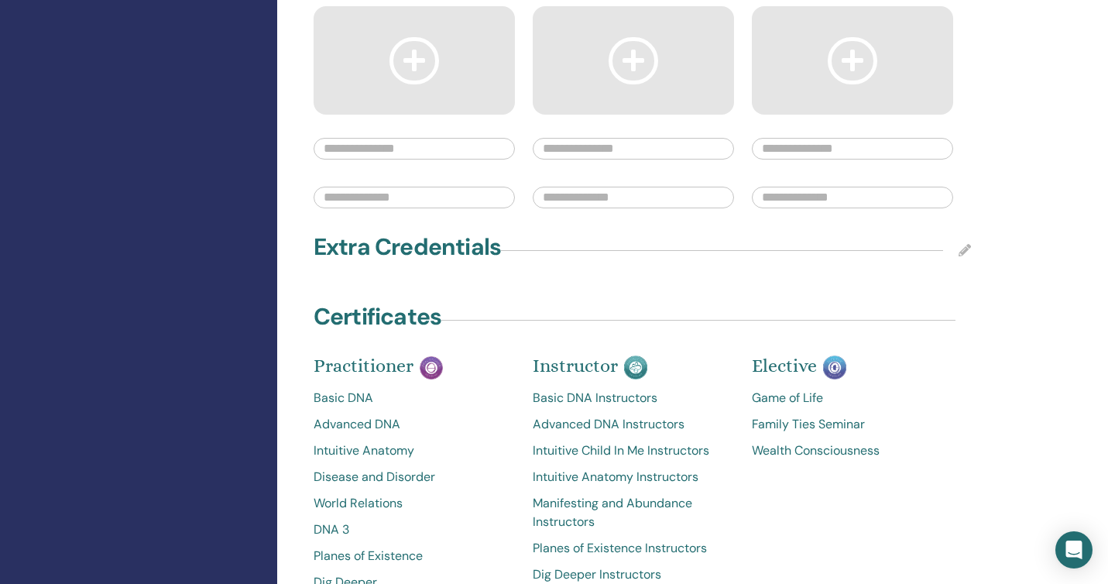
scroll to position [2376, 0]
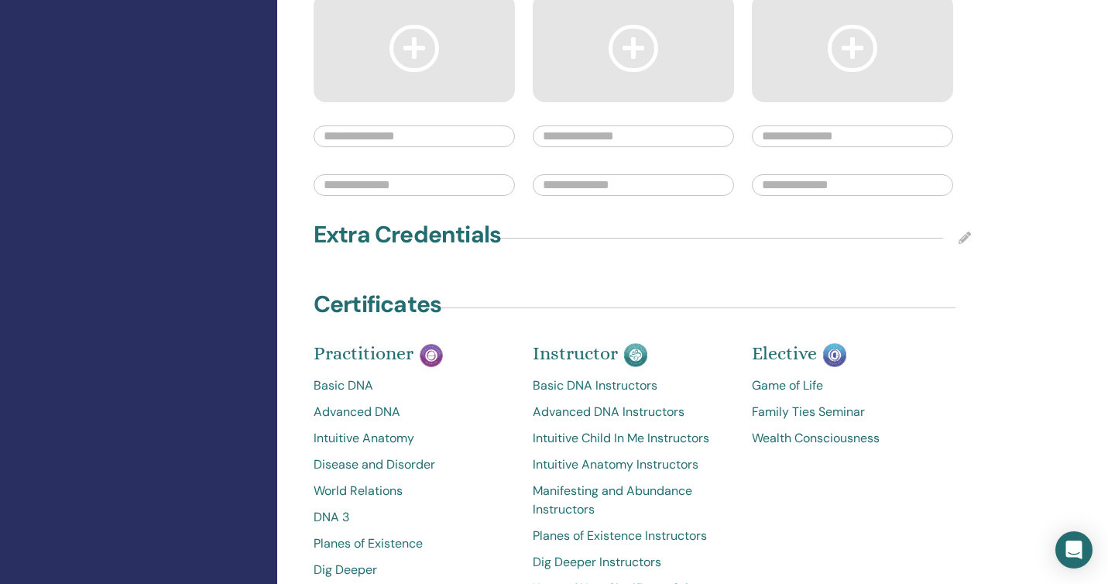
click at [968, 232] on icon at bounding box center [965, 238] width 12 height 12
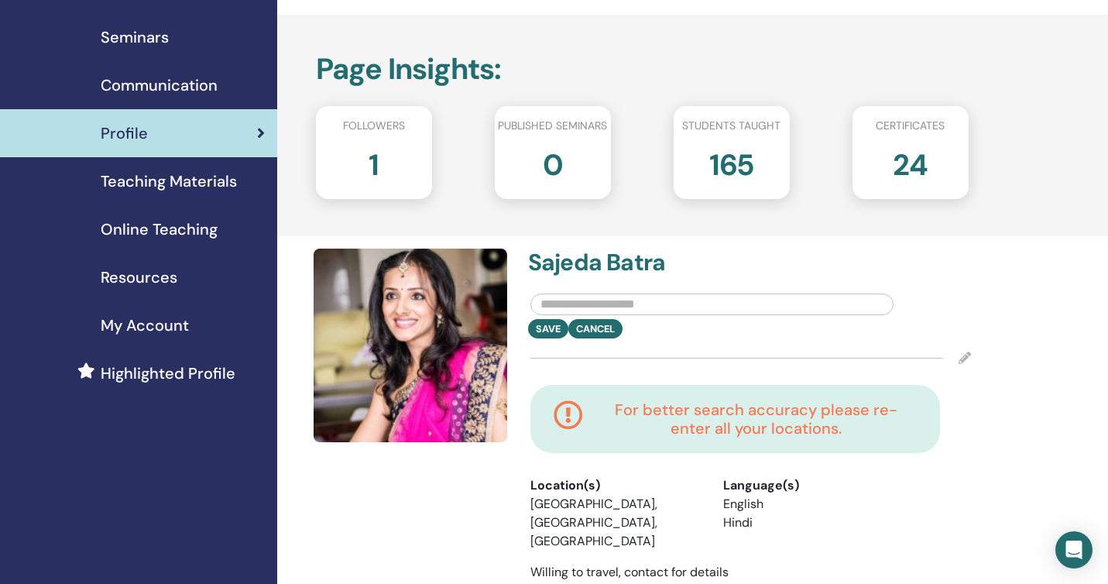
scroll to position [0, 0]
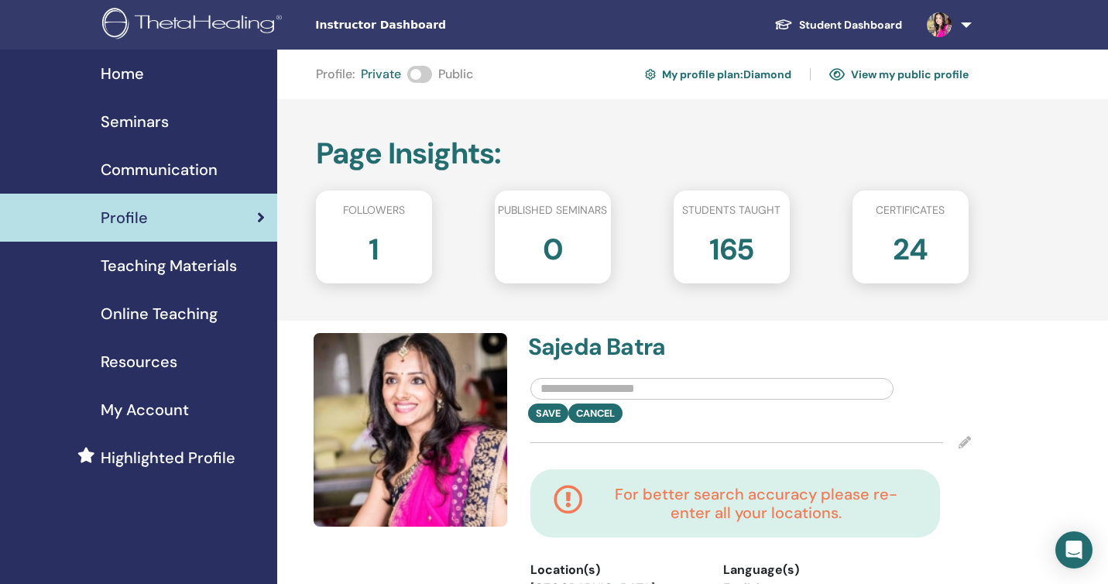
click at [112, 79] on span "Home" at bounding box center [122, 73] width 43 height 23
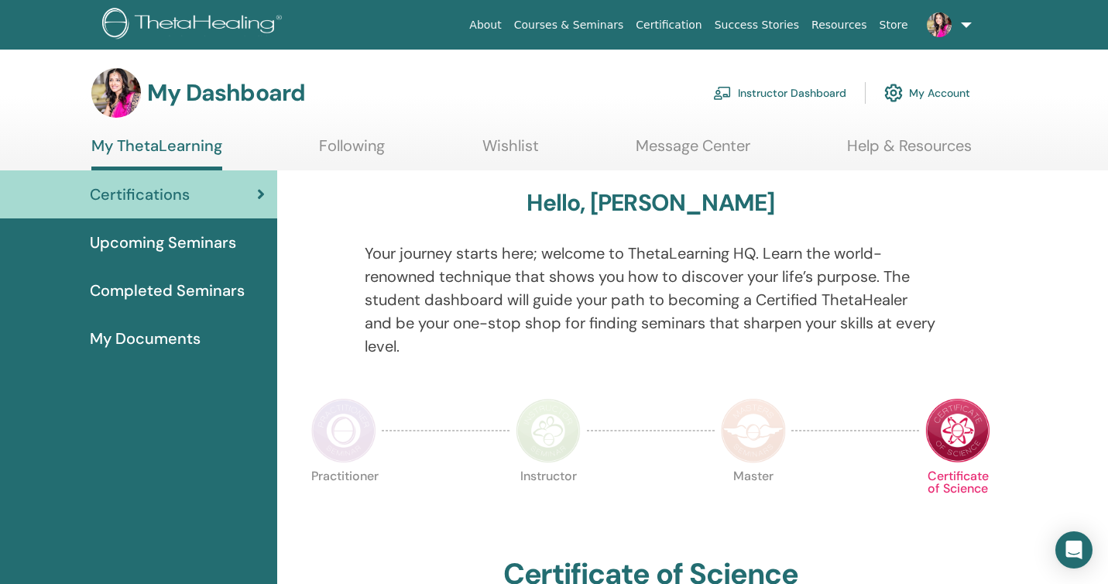
click at [930, 91] on link "My Account" at bounding box center [927, 93] width 86 height 34
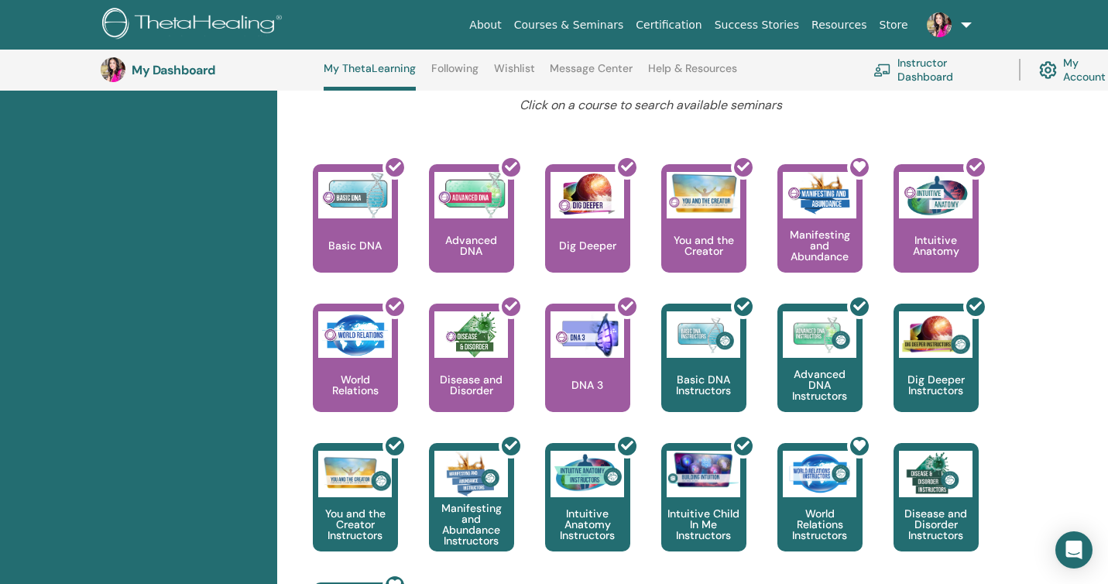
scroll to position [629, 0]
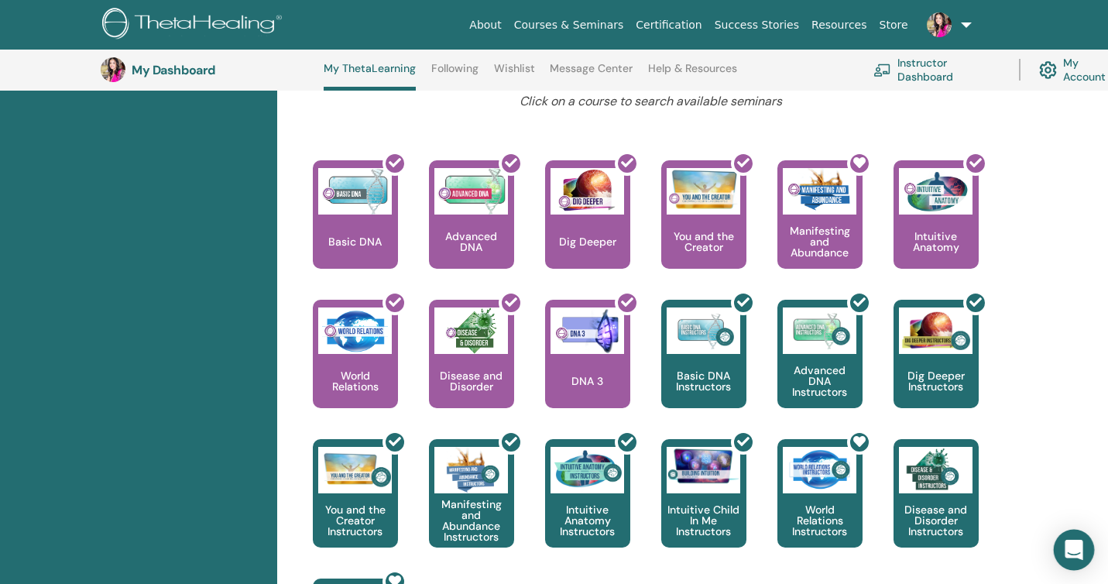
click at [1070, 554] on icon "Open Intercom Messenger" at bounding box center [1074, 550] width 20 height 20
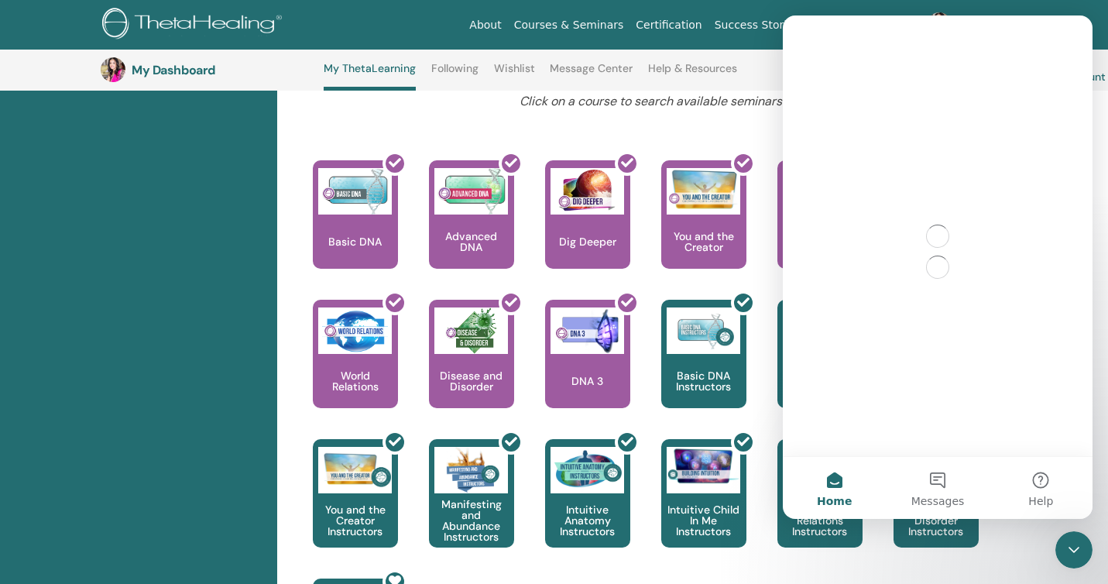
scroll to position [0, 0]
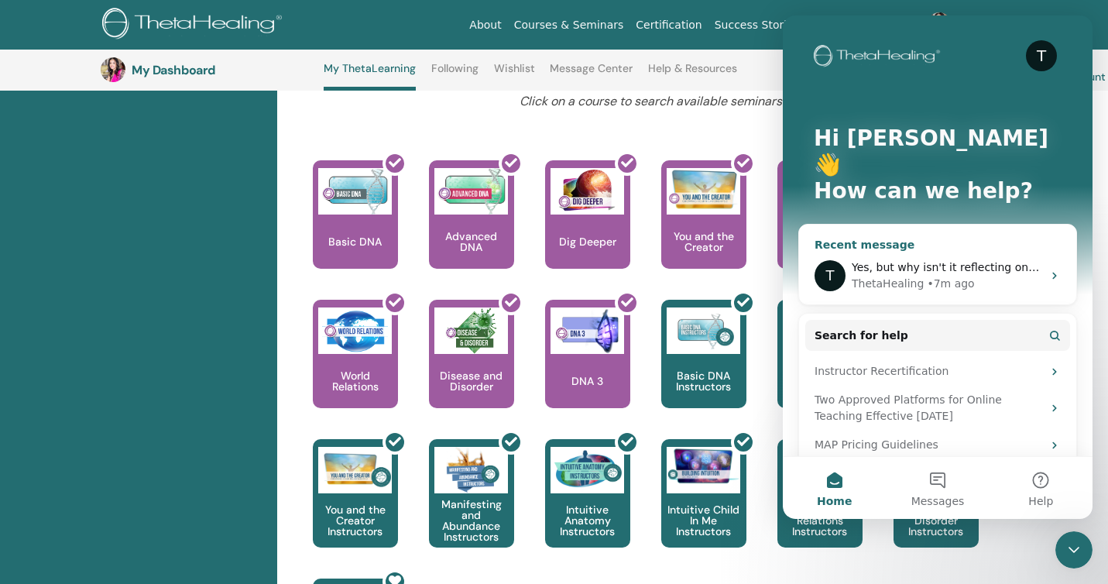
click at [971, 261] on span "Yes, but why isn't it reflecting on my page then?" at bounding box center [983, 267] width 262 height 12
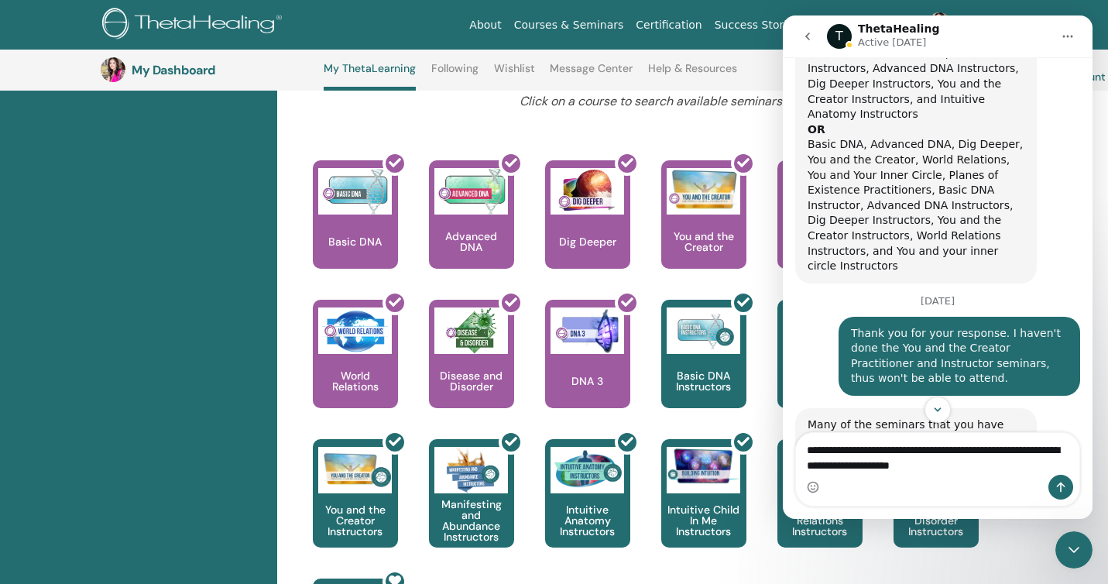
scroll to position [1797, 0]
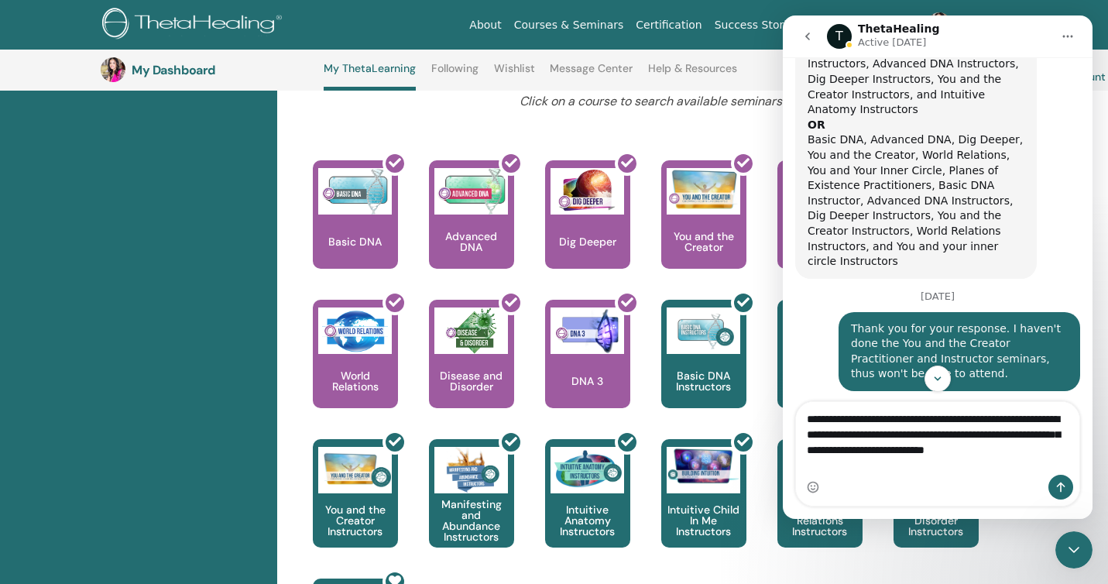
type textarea "**********"
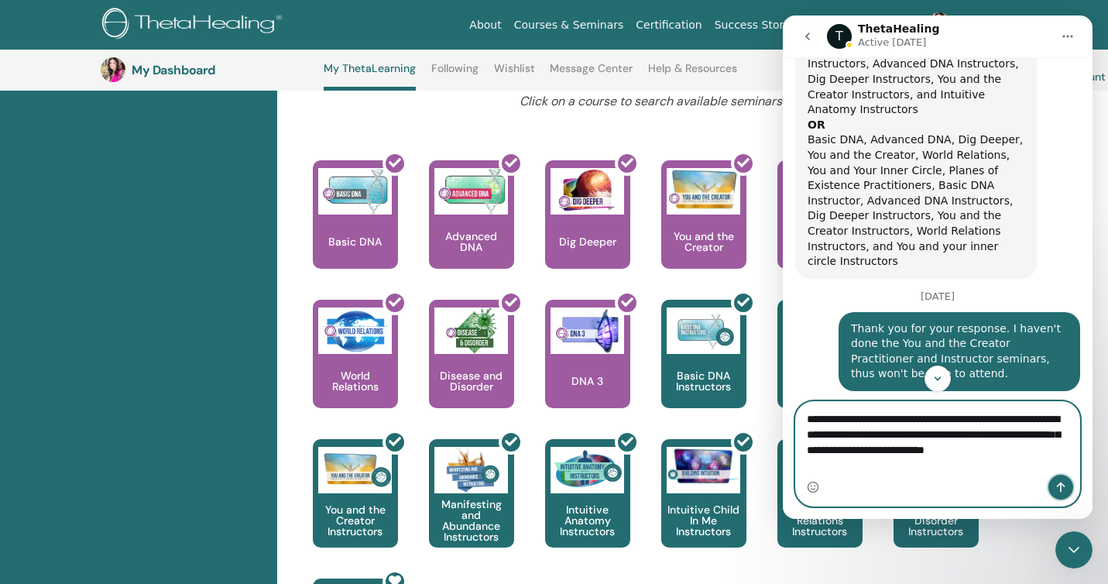
click at [1061, 487] on icon "Send a message…" at bounding box center [1061, 487] width 12 height 12
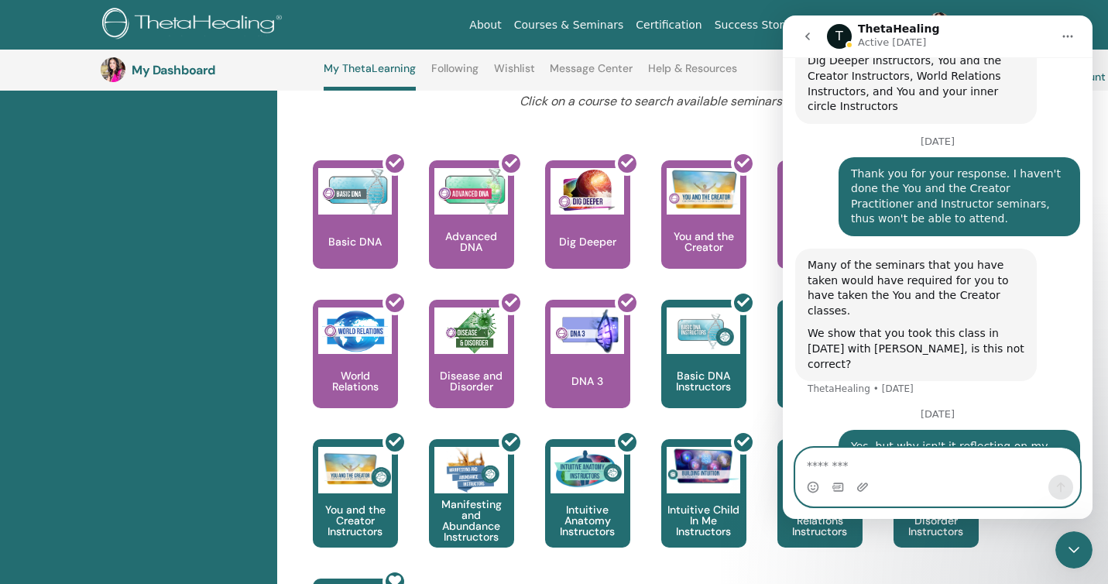
scroll to position [1959, 0]
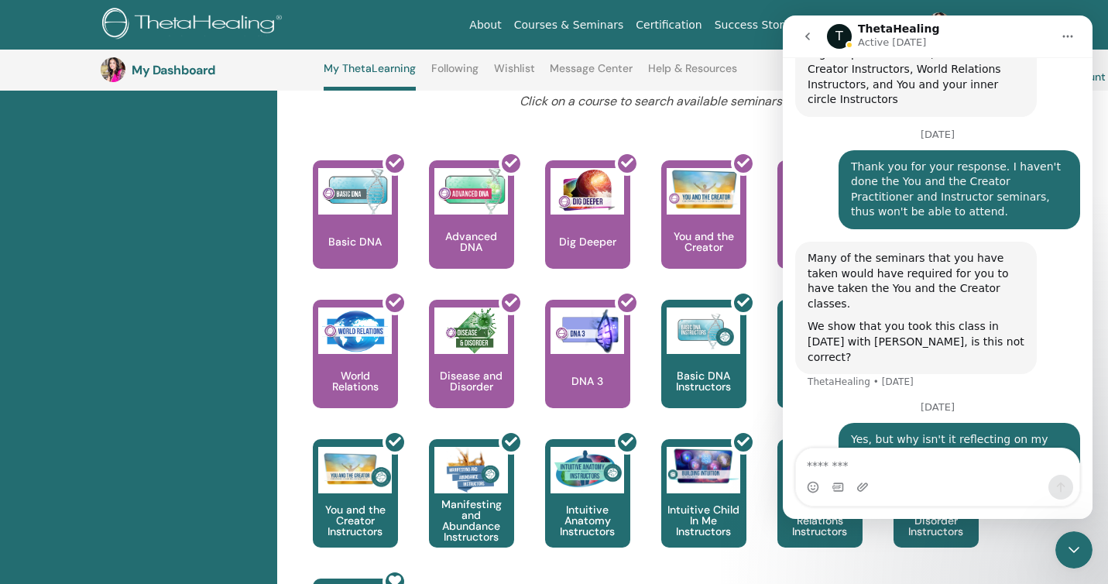
click at [1075, 549] on icon "Close Intercom Messenger" at bounding box center [1074, 549] width 19 height 19
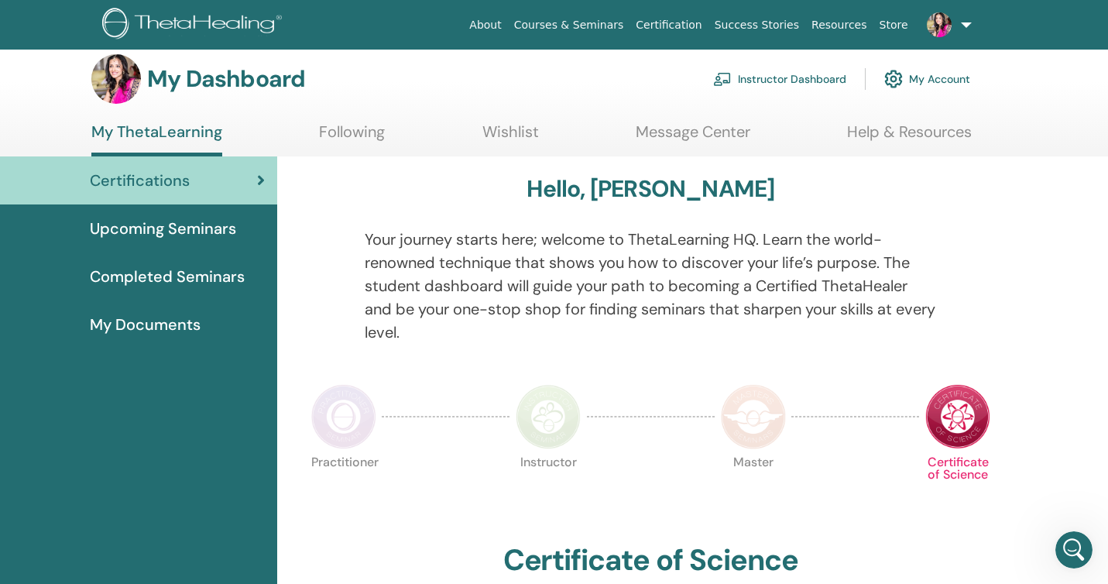
scroll to position [0, 0]
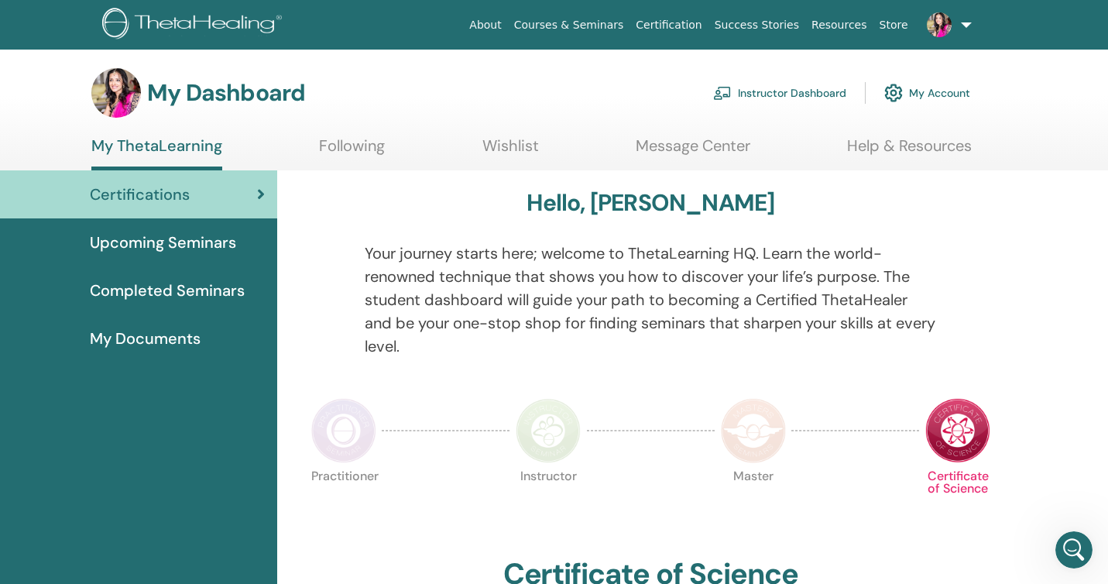
click at [142, 242] on span "Upcoming Seminars" at bounding box center [163, 242] width 146 height 23
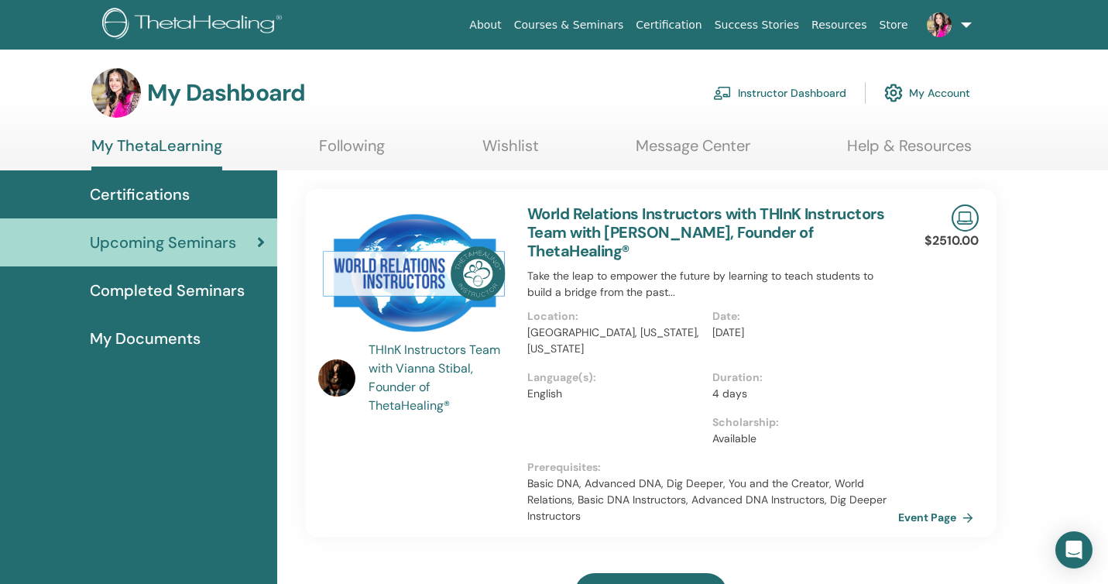
click at [156, 189] on span "Certifications" at bounding box center [140, 194] width 100 height 23
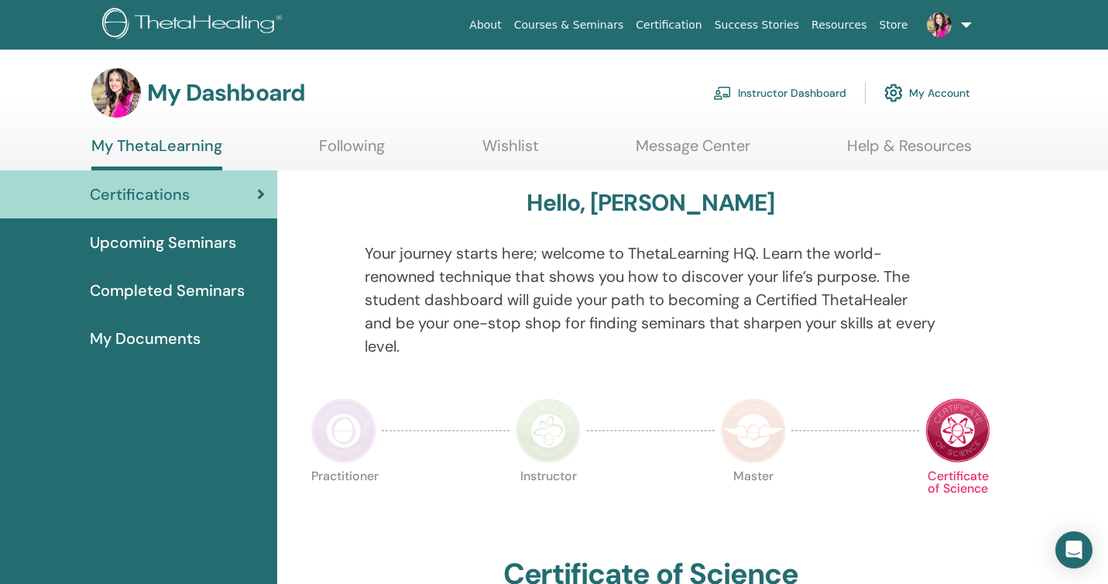
click at [495, 145] on link "Wishlist" at bounding box center [510, 151] width 57 height 30
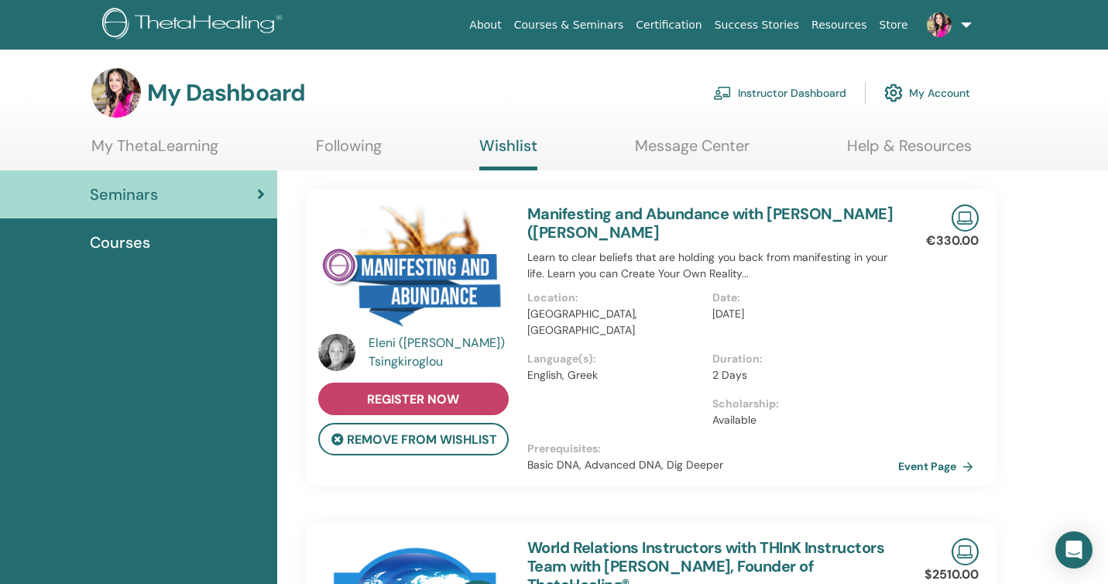
click at [414, 403] on span "register now" at bounding box center [413, 399] width 92 height 16
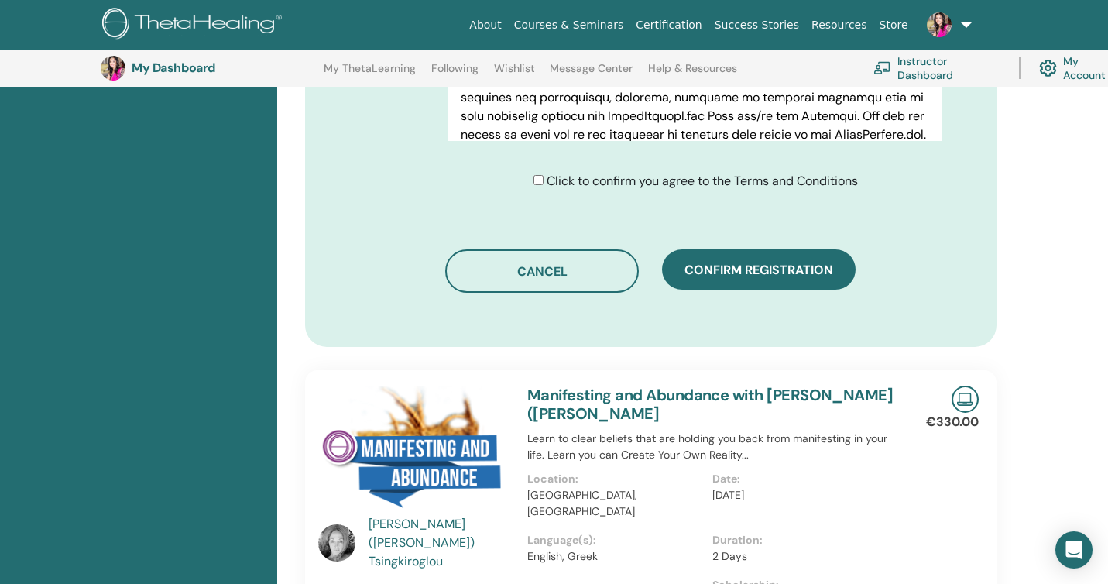
scroll to position [884, 0]
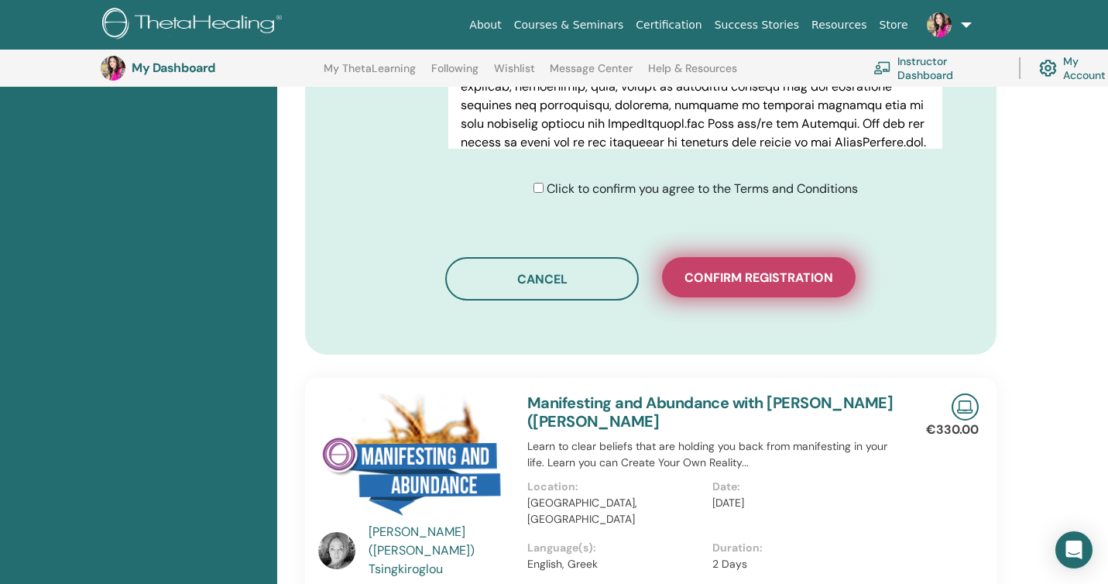
click at [698, 278] on span "Confirm registration" at bounding box center [759, 277] width 149 height 16
click at [750, 278] on span "Confirm registration" at bounding box center [759, 277] width 149 height 16
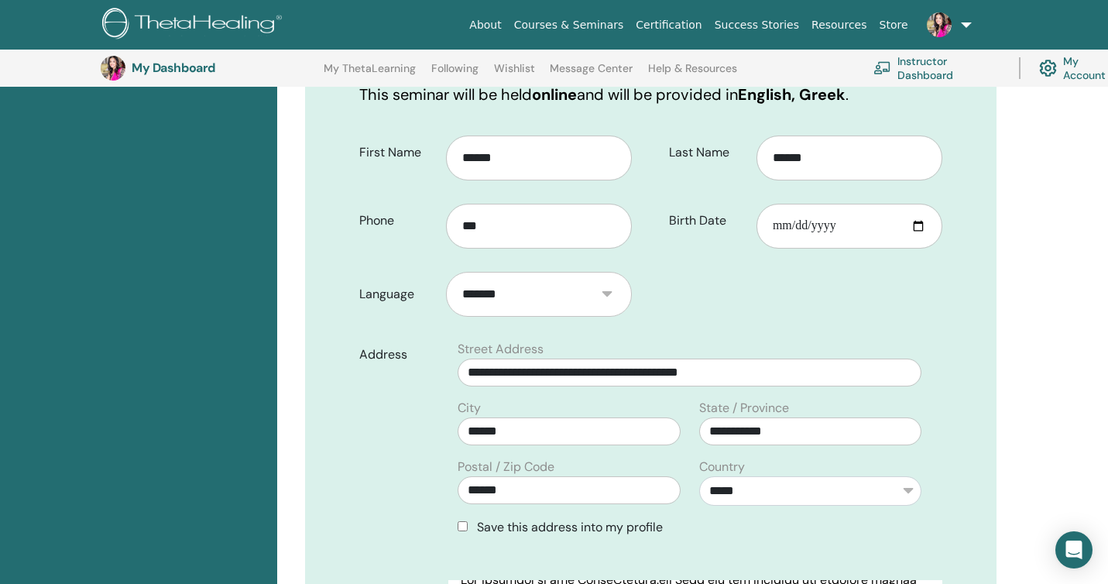
scroll to position [295, 0]
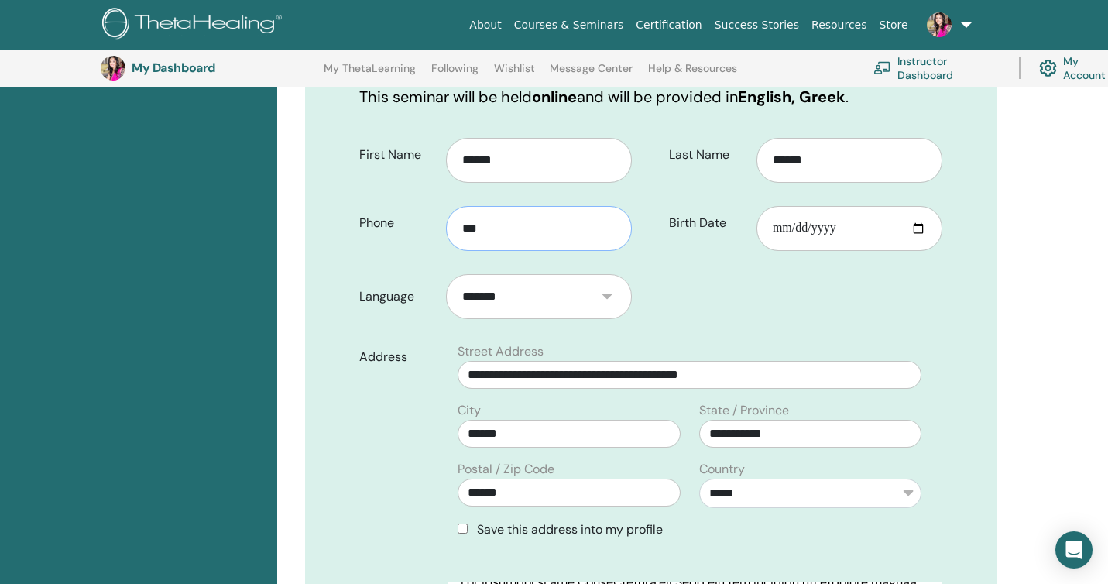
click at [497, 232] on input "***" at bounding box center [539, 228] width 186 height 45
click at [527, 154] on input "******" at bounding box center [539, 160] width 186 height 45
type input "********"
click at [491, 235] on input "***" at bounding box center [539, 228] width 186 height 45
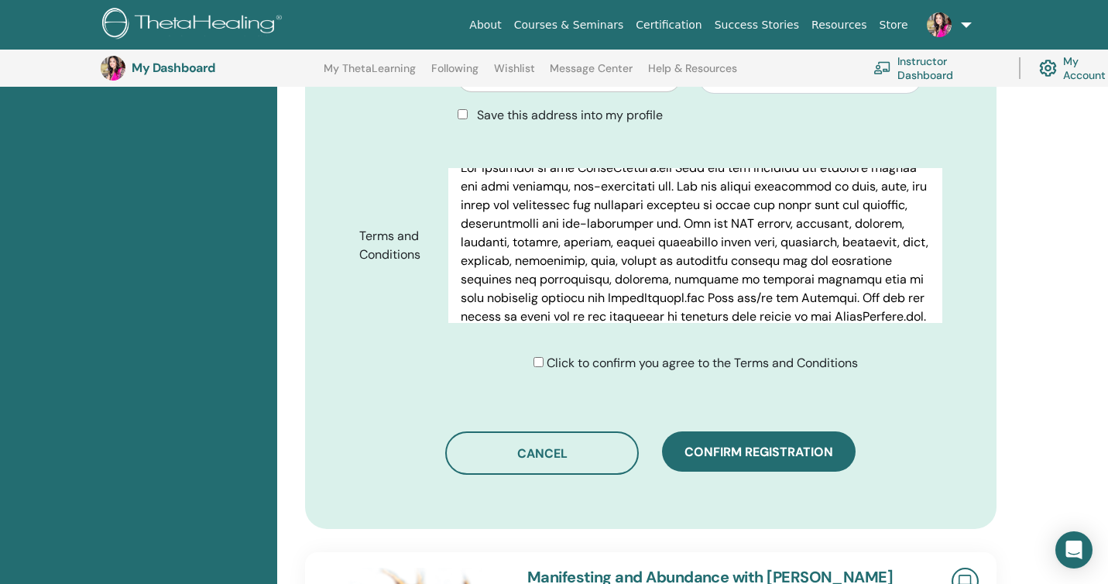
scroll to position [3473, 0]
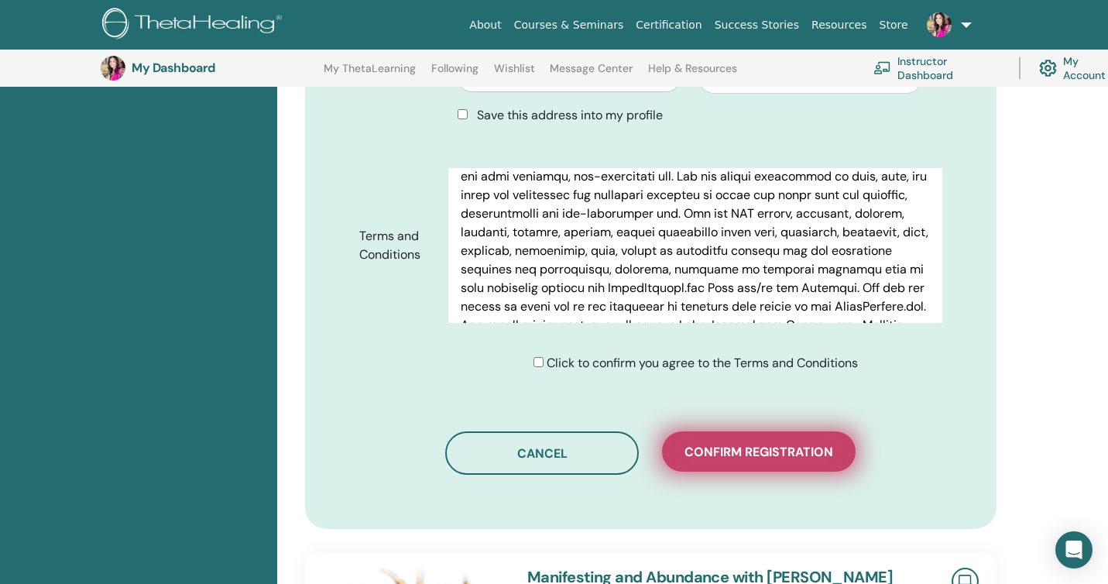
type input "**********"
click at [745, 444] on span "Confirm registration" at bounding box center [759, 452] width 149 height 16
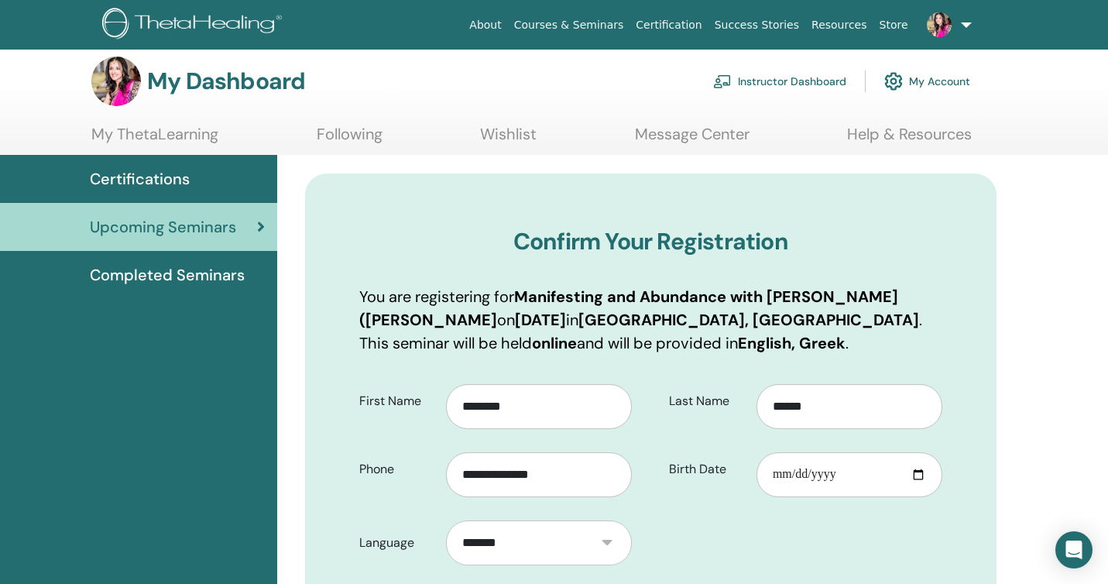
scroll to position [0, 0]
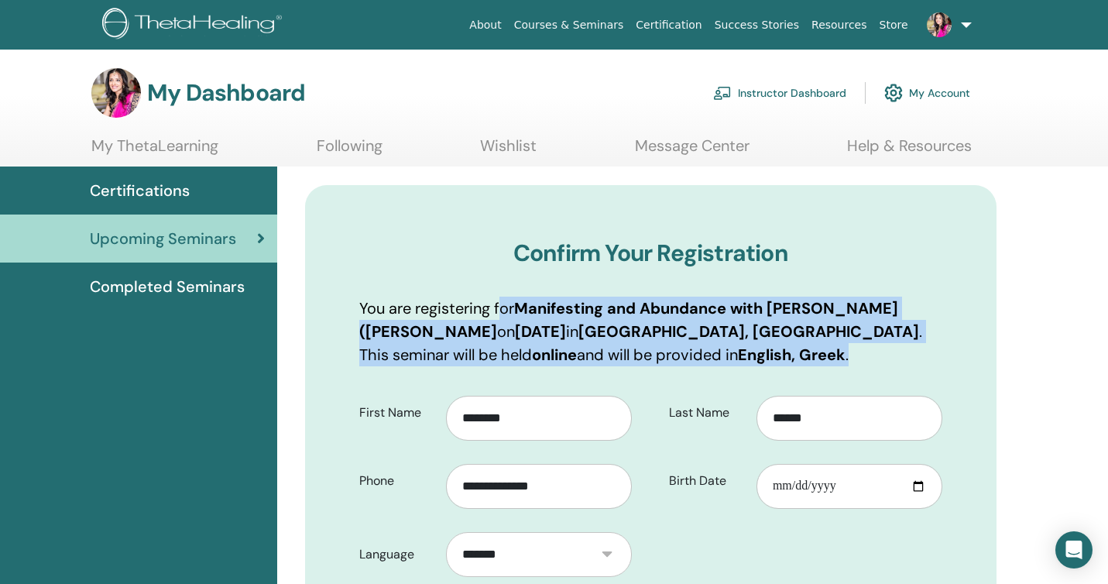
drag, startPoint x: 418, startPoint y: 308, endPoint x: 745, endPoint y: 352, distance: 329.6
click at [745, 352] on p "You are registering for Manifesting and Abundance with Eleni (Elina) Tsingkirog…" at bounding box center [650, 332] width 583 height 70
copy p "registering for Manifesting and Abundance with Eleni (Elina) Tsingkiroglou on A…"
click at [1077, 542] on icon "Open Intercom Messenger" at bounding box center [1074, 550] width 18 height 20
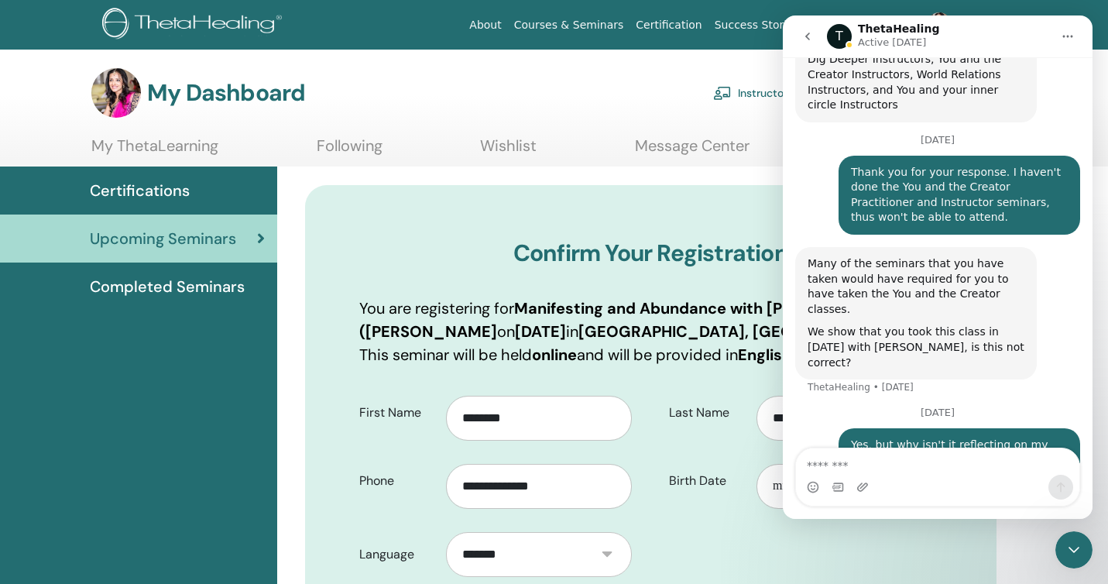
scroll to position [1959, 0]
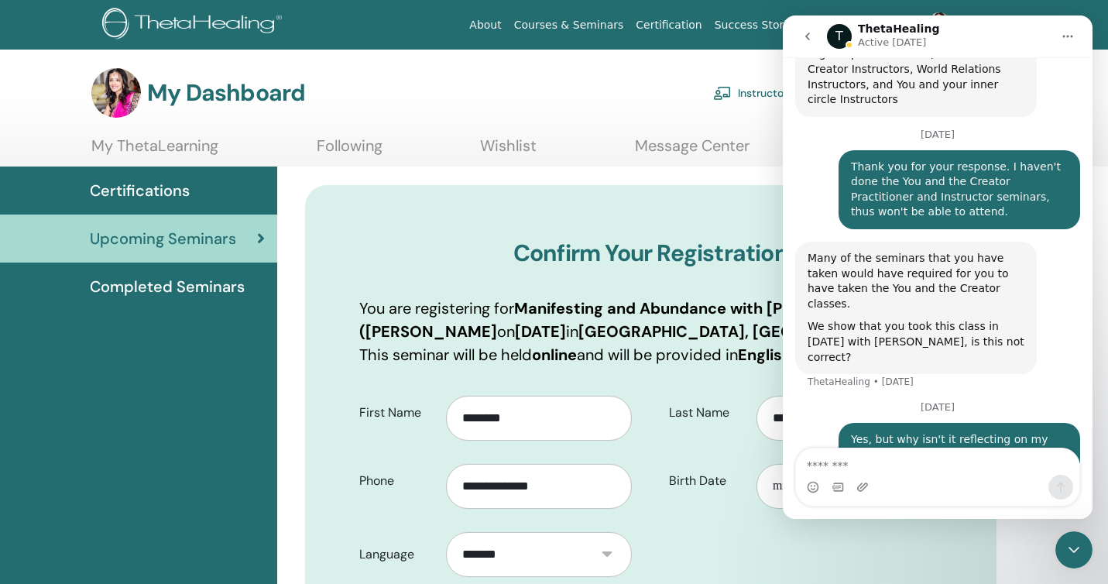
click at [829, 463] on textarea "Message…" at bounding box center [937, 461] width 283 height 26
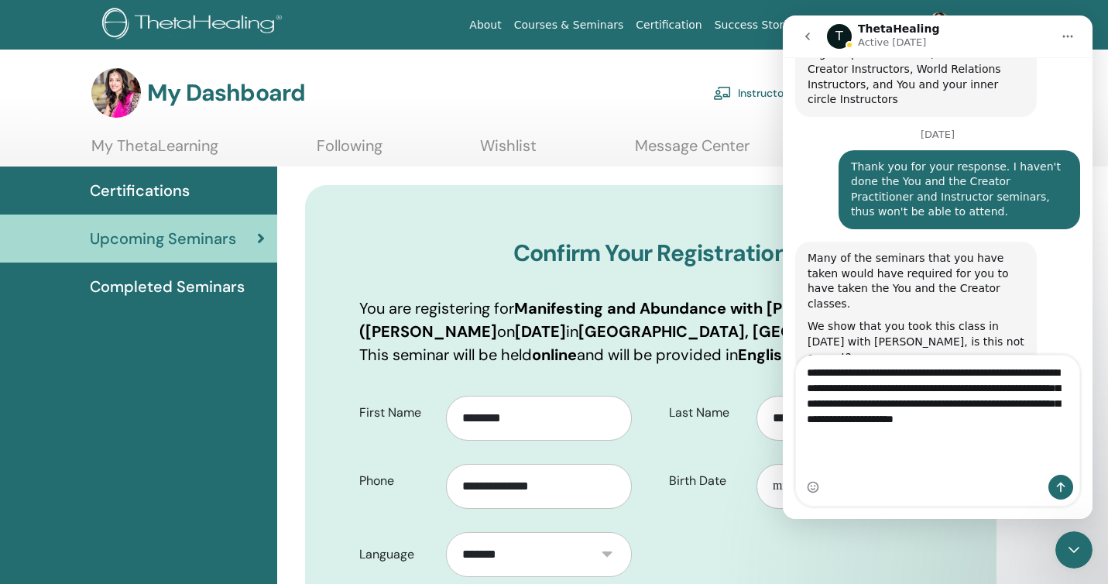
scroll to position [2021, 0]
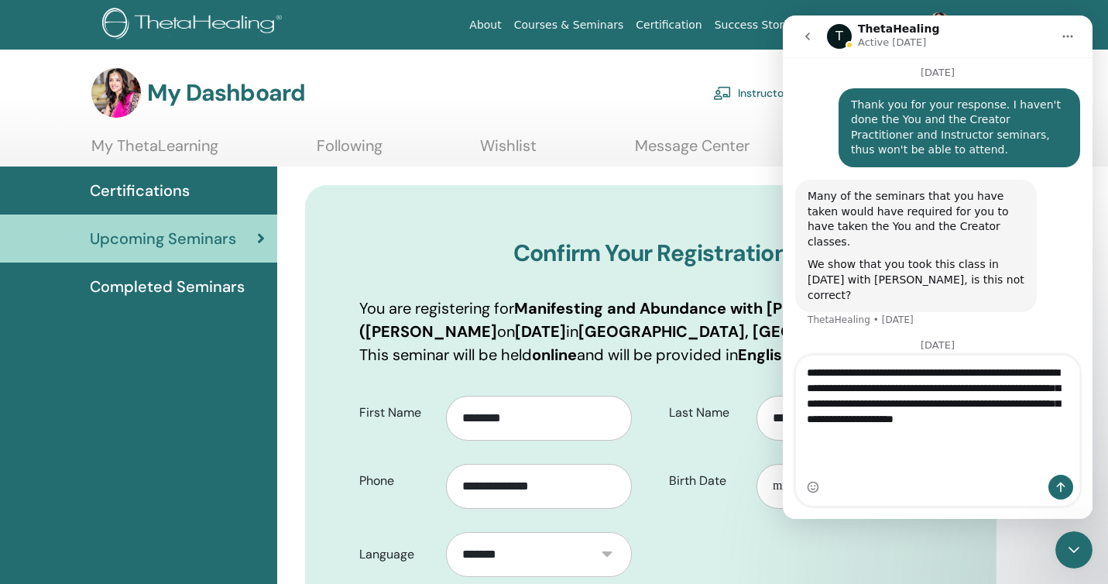
click at [1006, 406] on textarea "**********" at bounding box center [937, 399] width 283 height 88
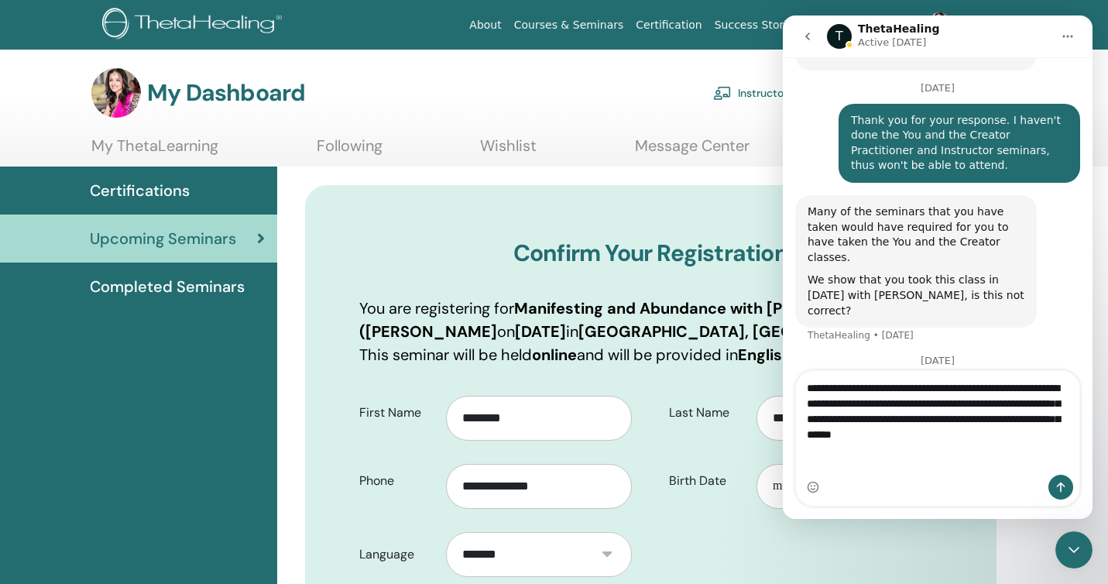
click at [1034, 444] on textarea "**********" at bounding box center [937, 407] width 283 height 73
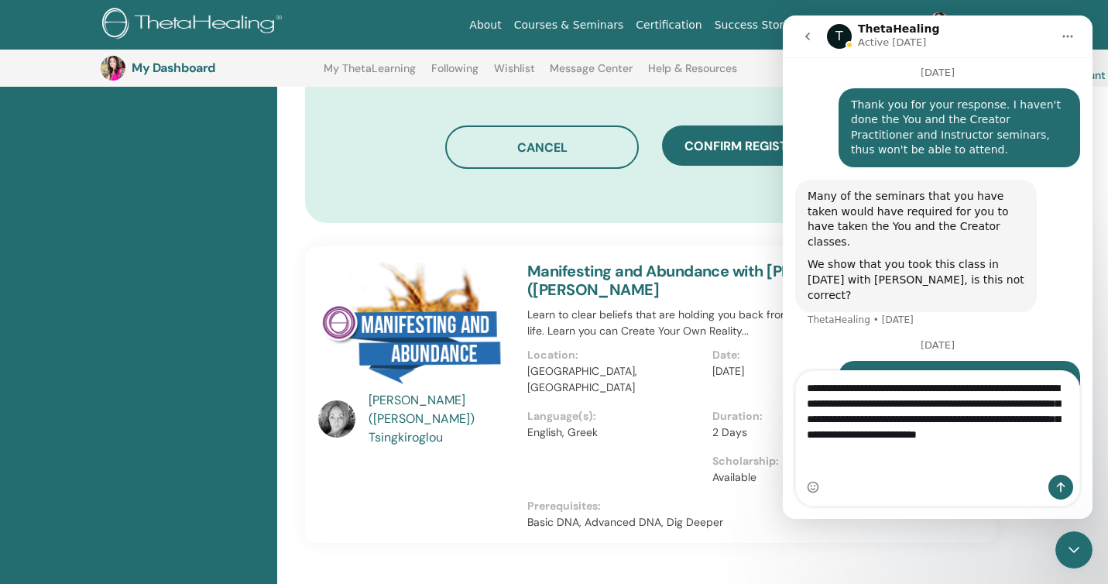
scroll to position [992, 0]
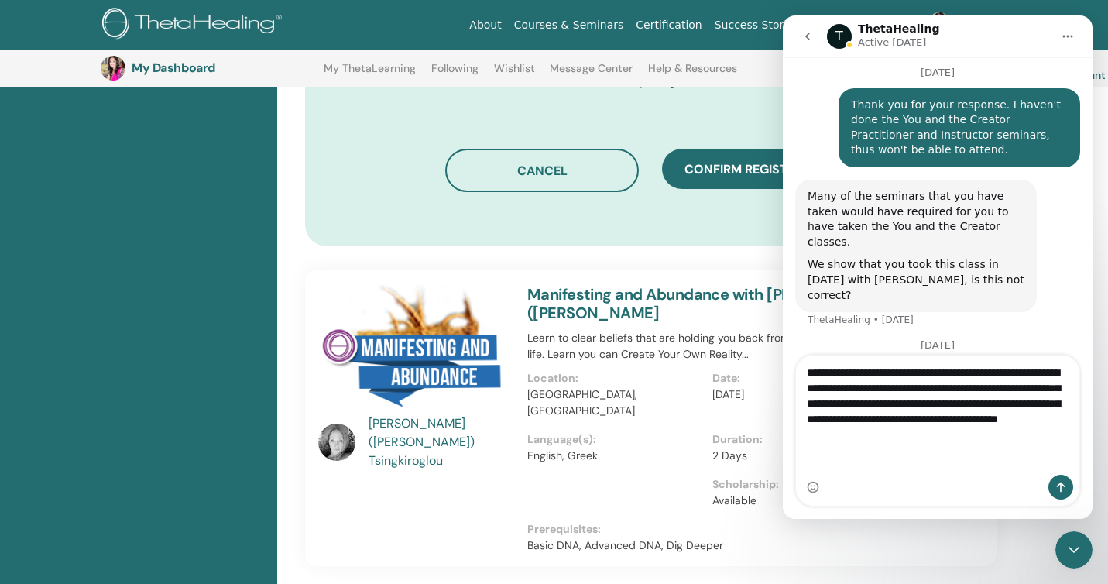
click at [834, 444] on textarea "**********" at bounding box center [937, 399] width 283 height 88
click at [1008, 444] on textarea "**********" at bounding box center [937, 399] width 283 height 88
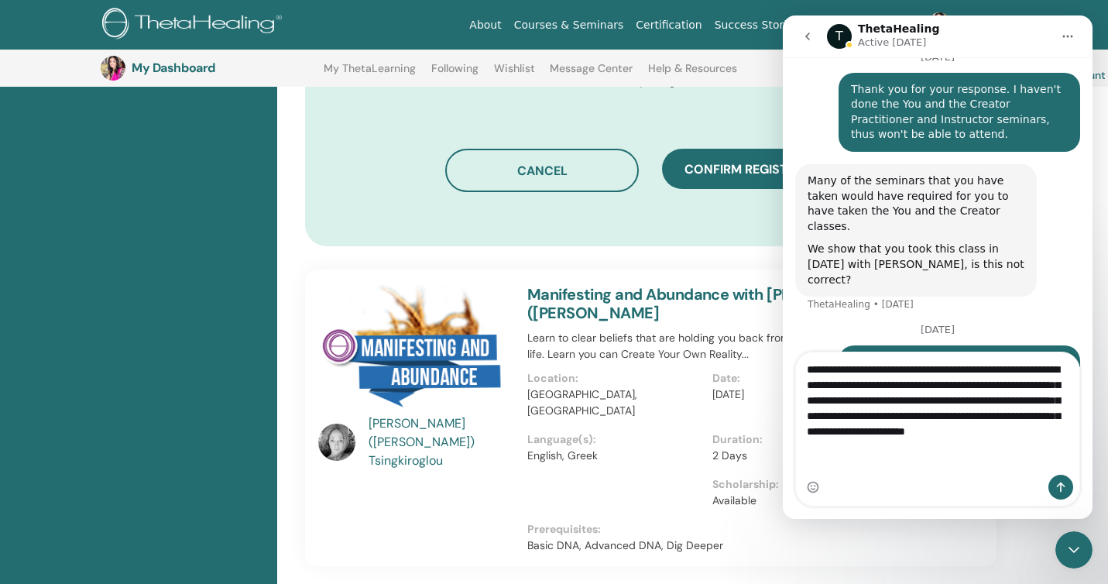
type textarea "**********"
click at [1064, 486] on icon "Send a message…" at bounding box center [1061, 487] width 9 height 10
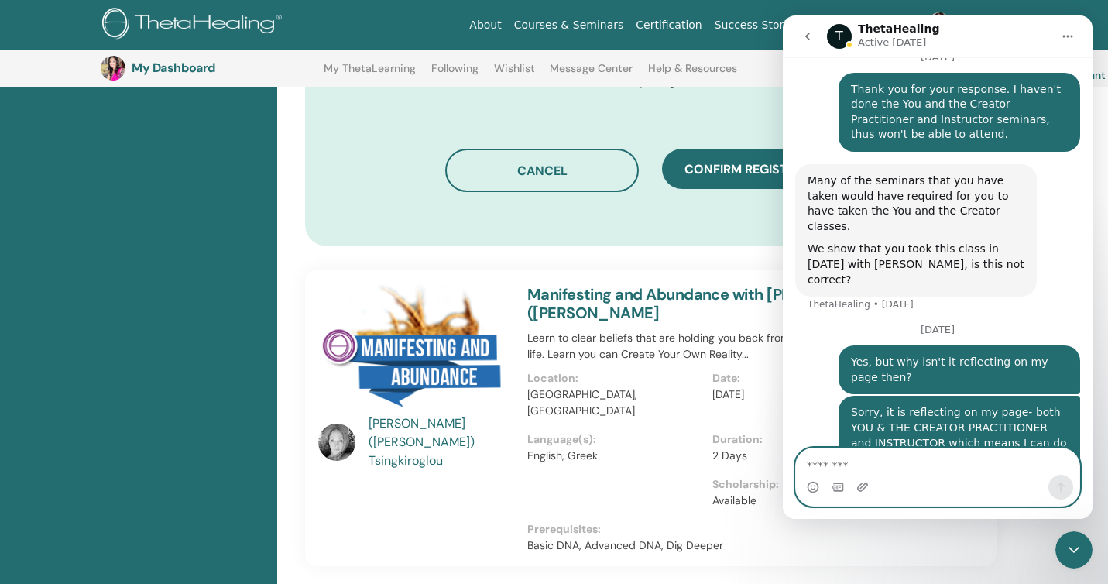
scroll to position [2101, 0]
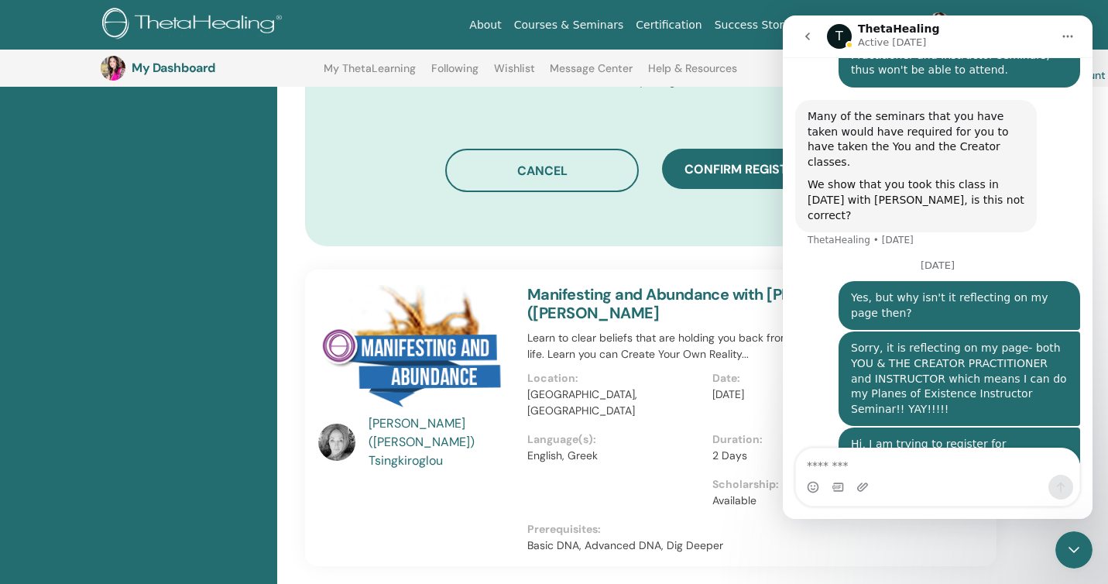
click at [1072, 553] on icon "Close Intercom Messenger" at bounding box center [1074, 549] width 19 height 19
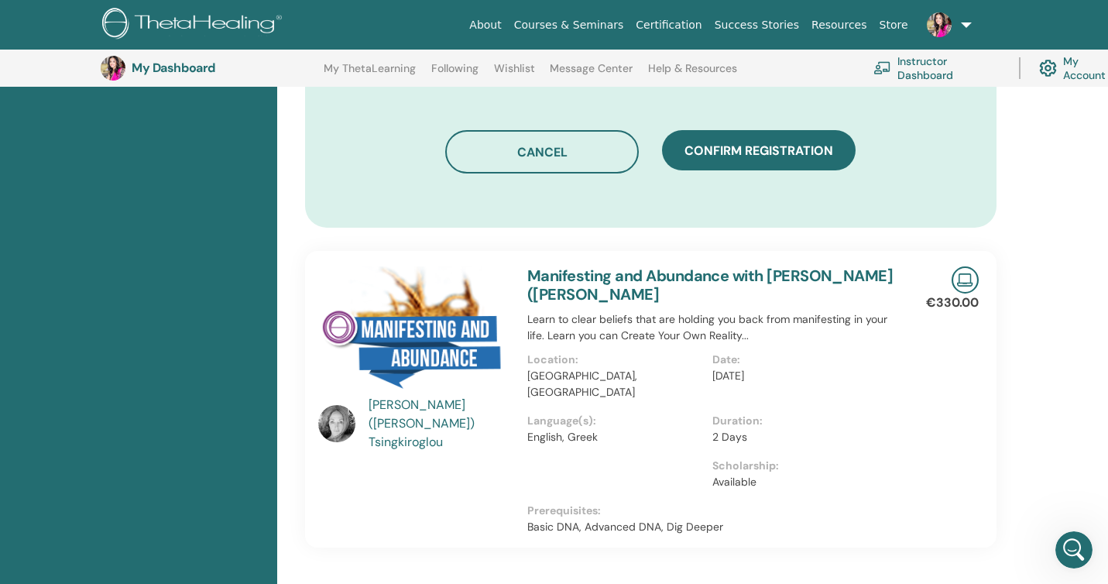
scroll to position [1004, 0]
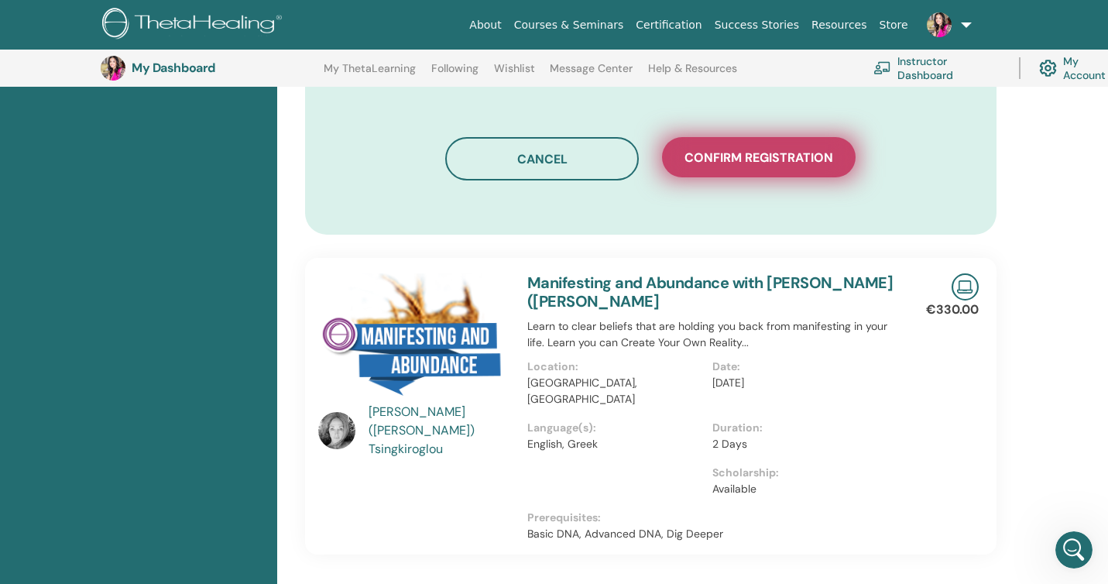
click at [733, 152] on span "Confirm registration" at bounding box center [759, 157] width 149 height 16
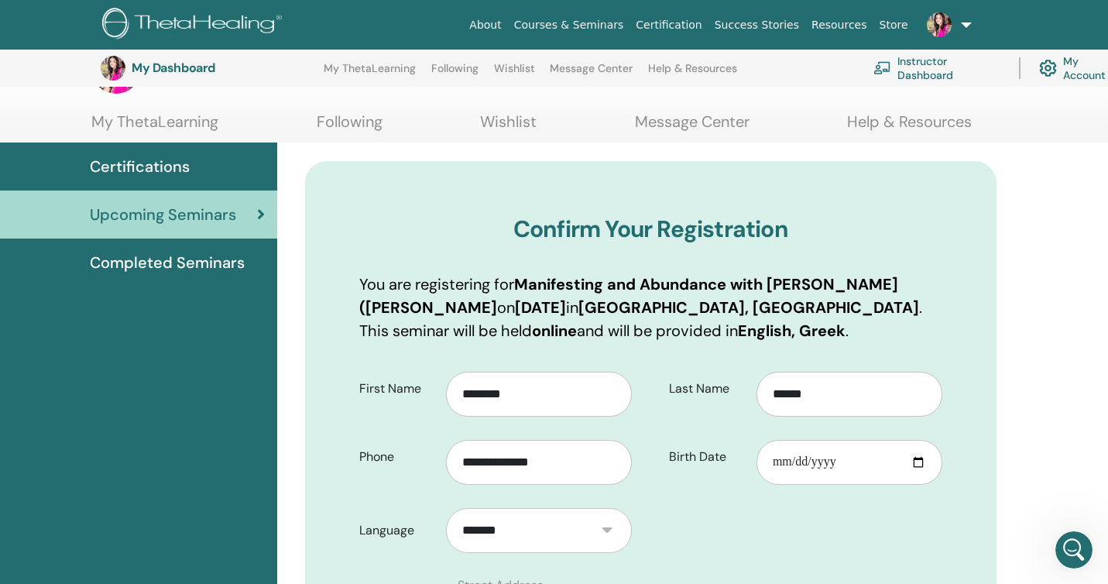
scroll to position [0, 0]
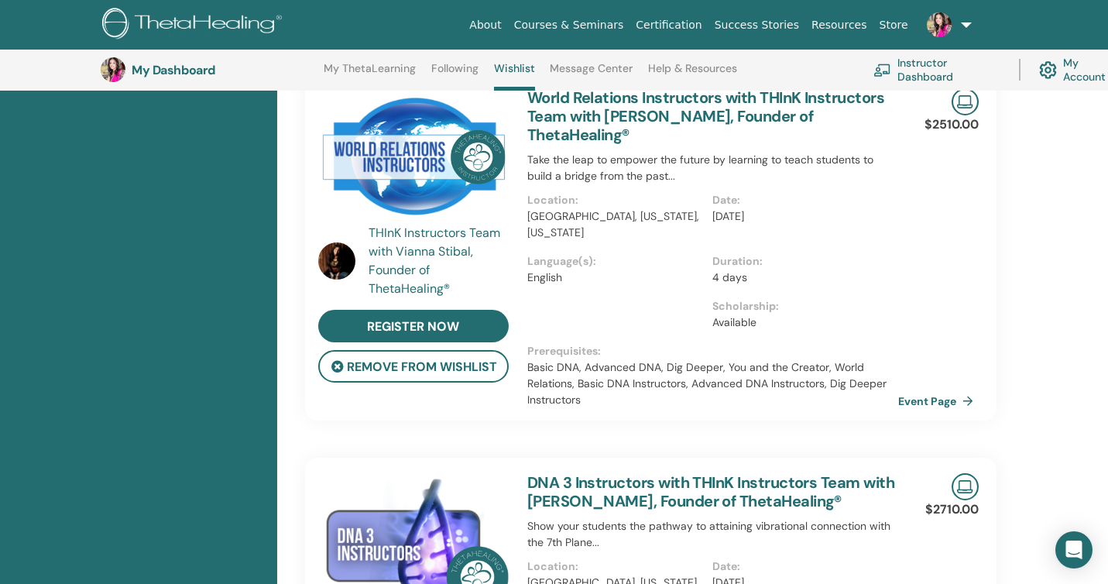
scroll to position [297, 0]
